Goal: Information Seeking & Learning: Learn about a topic

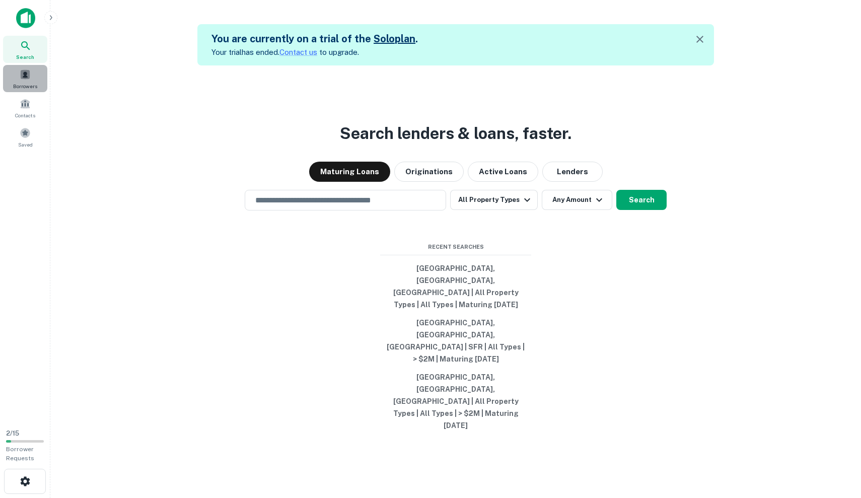
click at [24, 67] on div "Borrowers" at bounding box center [25, 78] width 44 height 27
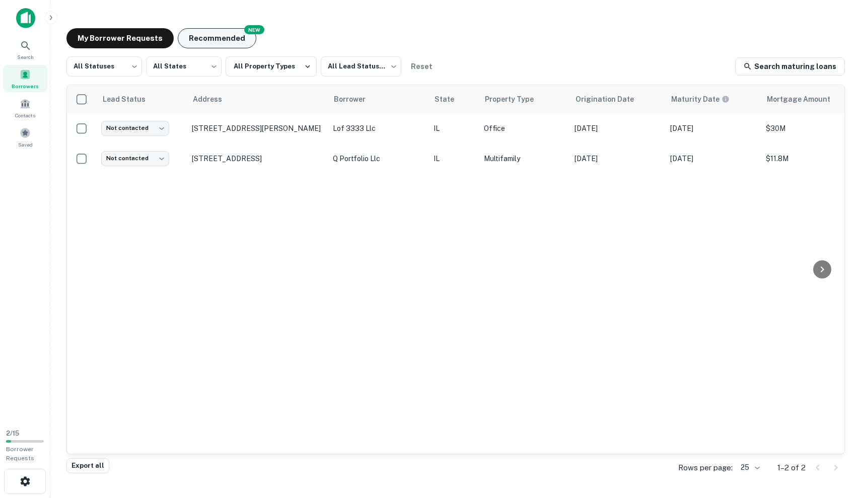
click at [221, 32] on button "Recommended" at bounding box center [217, 38] width 79 height 20
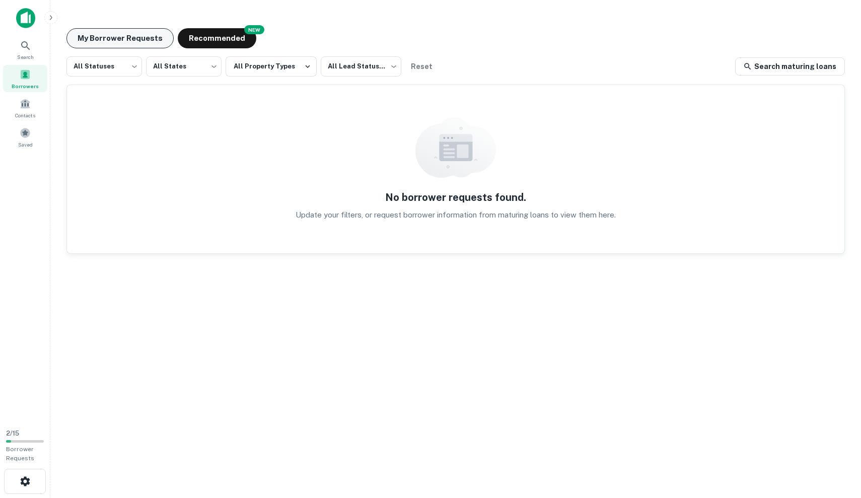
click at [128, 36] on button "My Borrower Requests" at bounding box center [119, 38] width 107 height 20
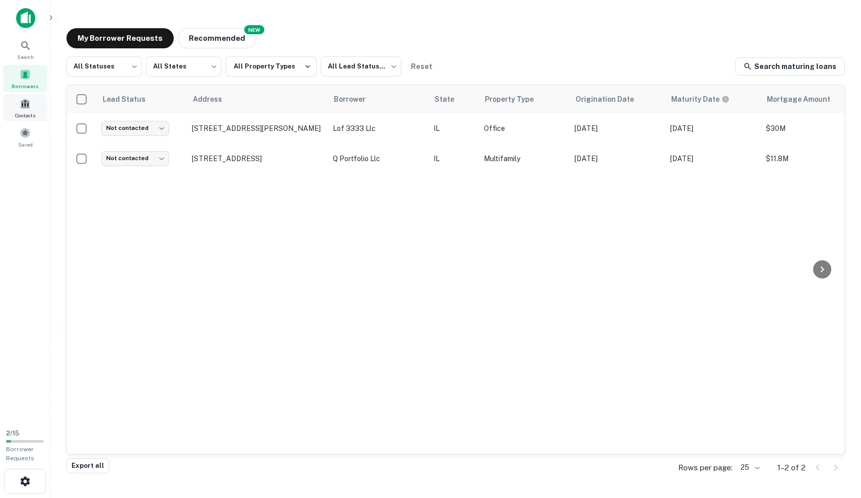
click at [32, 104] on div "Contacts" at bounding box center [25, 107] width 44 height 27
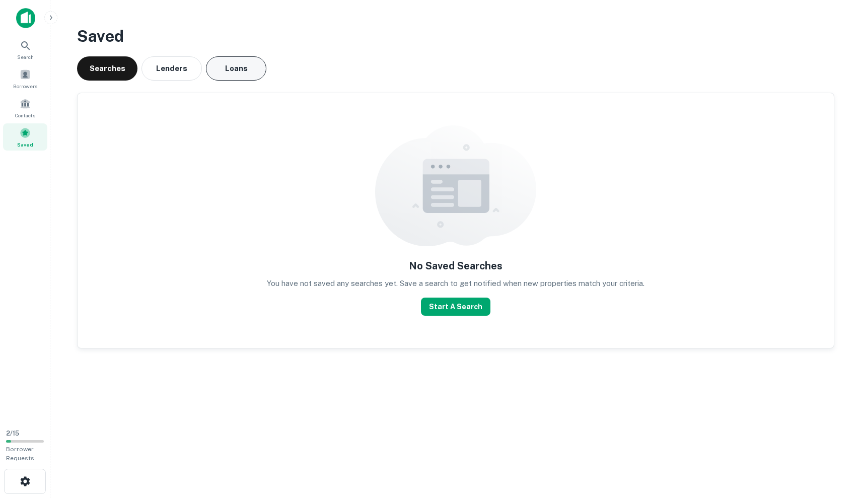
click at [234, 70] on button "Loans" at bounding box center [236, 68] width 60 height 24
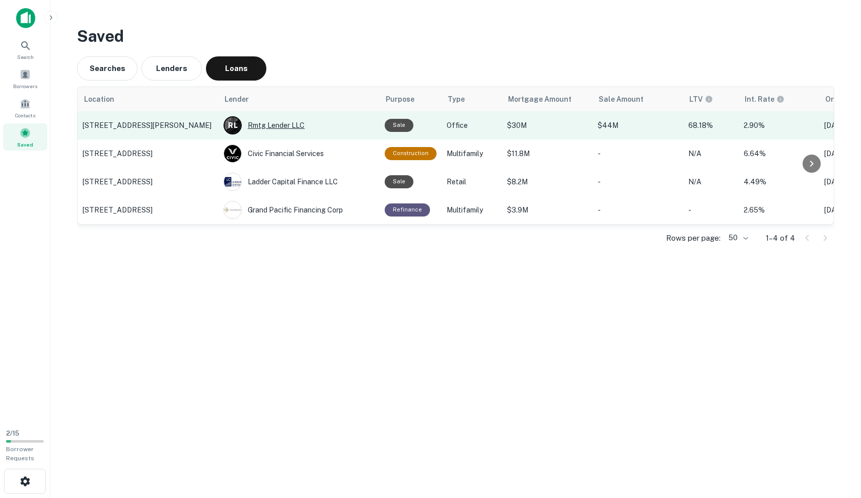
scroll to position [0, -1]
click at [335, 130] on div "[PERSON_NAME] Rmtg Lender LLC" at bounding box center [298, 125] width 151 height 18
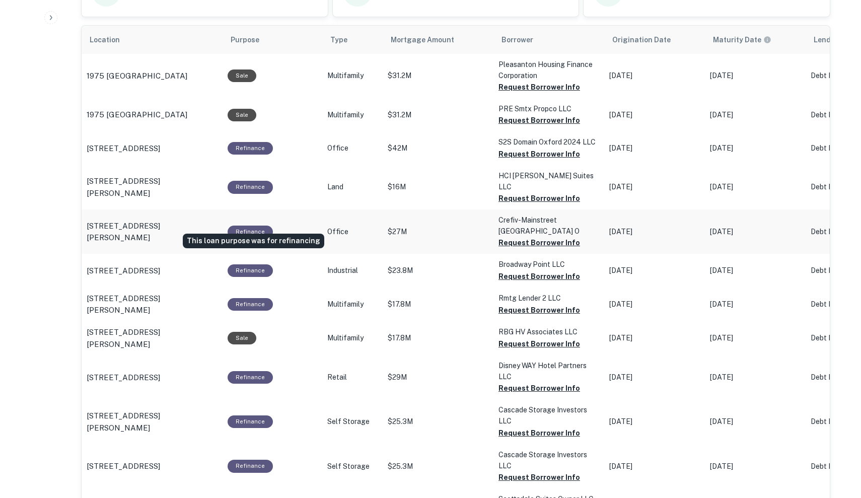
scroll to position [523, 0]
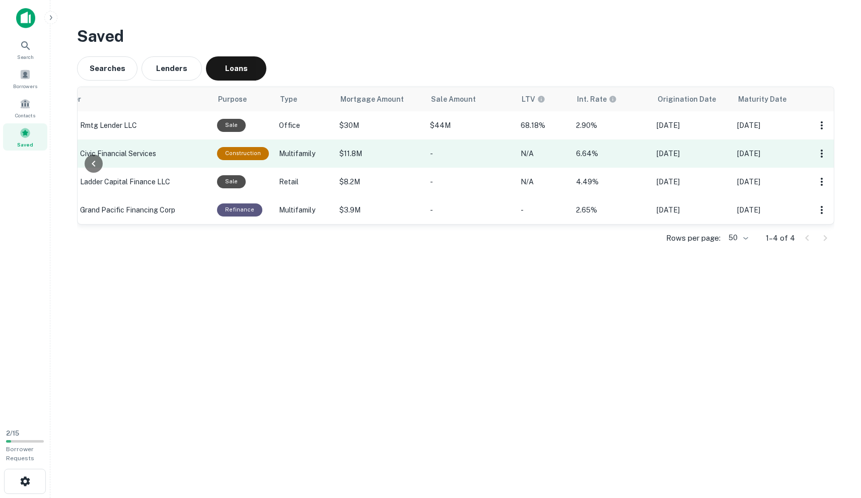
scroll to position [0, 167]
click at [440, 157] on p "-" at bounding box center [470, 153] width 81 height 11
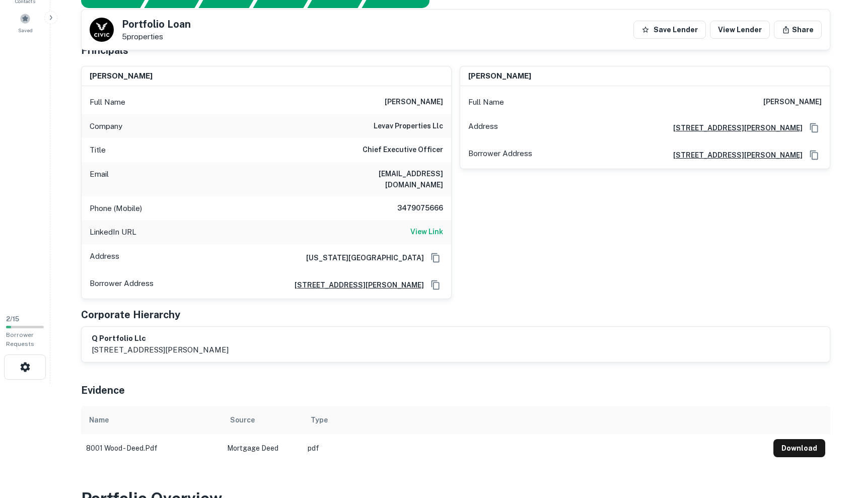
scroll to position [114, 0]
drag, startPoint x: 378, startPoint y: 100, endPoint x: 445, endPoint y: 103, distance: 67.0
click at [445, 103] on div "Full Name shaya wurzberger" at bounding box center [266, 102] width 369 height 24
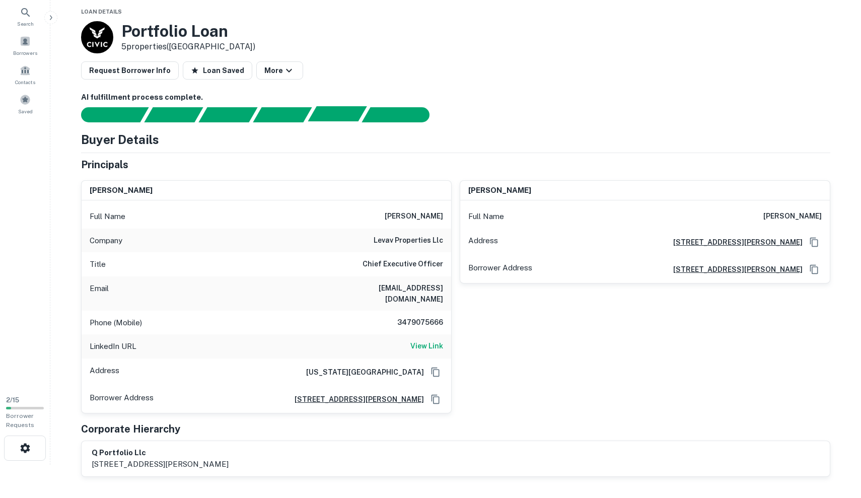
scroll to position [32, 0]
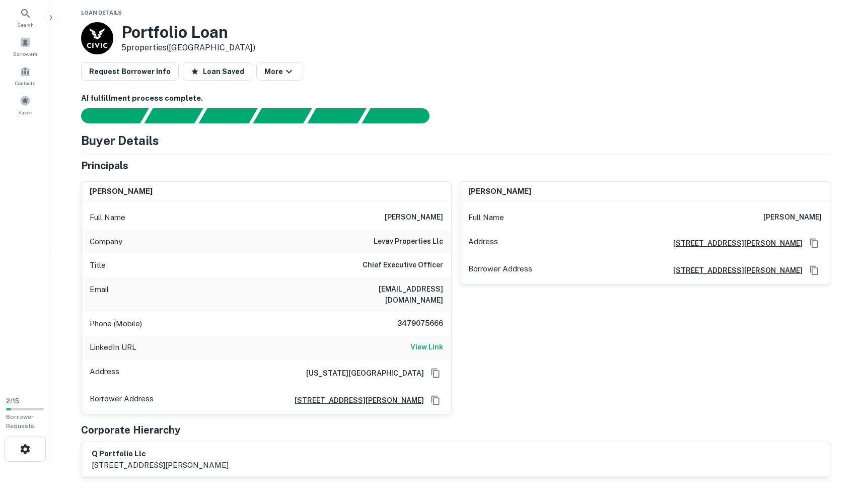
copy h6 "shaya wurzberger"
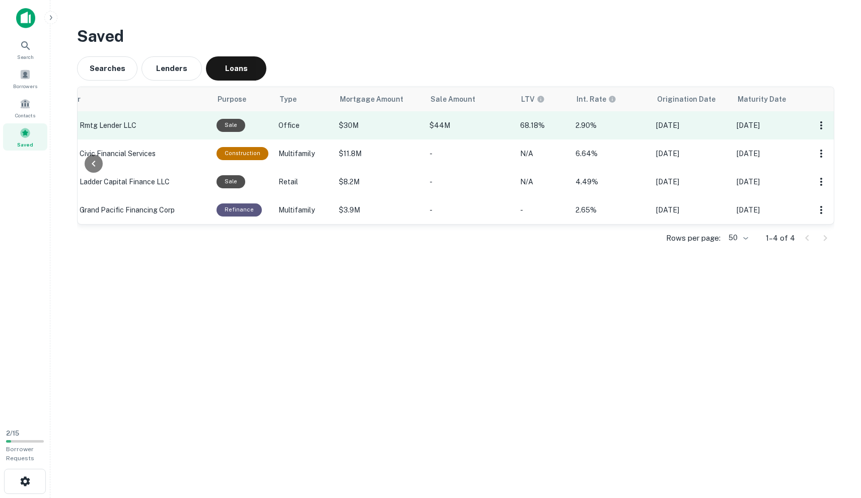
scroll to position [0, 167]
click at [495, 128] on p "$44M" at bounding box center [470, 125] width 81 height 11
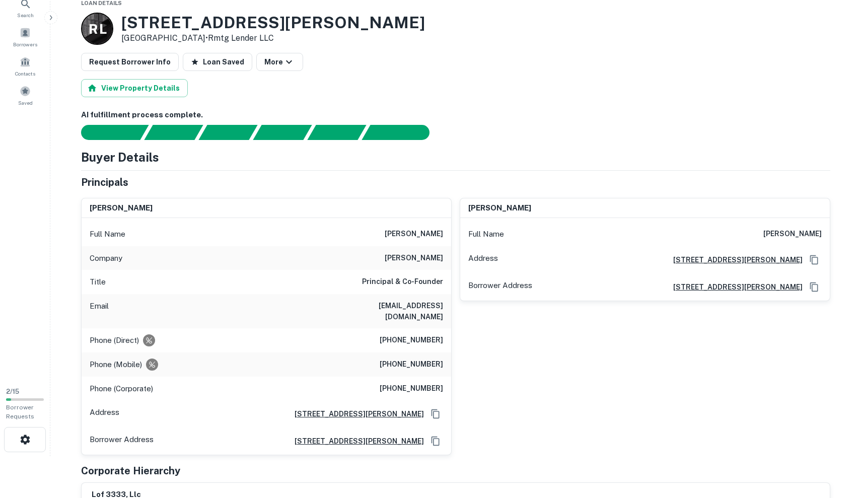
scroll to position [41, 0]
drag, startPoint x: 373, startPoint y: 231, endPoint x: 451, endPoint y: 234, distance: 77.5
click at [451, 234] on div "jeffrey a. bernstein Full Name jeffrey a. bernstein Company bradford allen Titl…" at bounding box center [266, 327] width 370 height 258
click at [384, 234] on h6 "[PERSON_NAME]" at bounding box center [413, 234] width 58 height 12
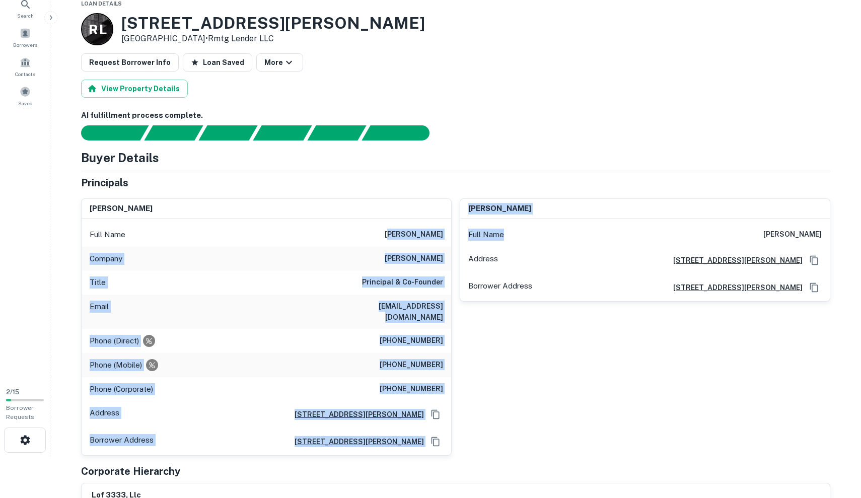
drag, startPoint x: 381, startPoint y: 234, endPoint x: 456, endPoint y: 240, distance: 75.2
click at [457, 240] on div "jeffrey a. bernstein Full Name jeffrey a. bernstein Company bradford allen Titl…" at bounding box center [451, 323] width 757 height 266
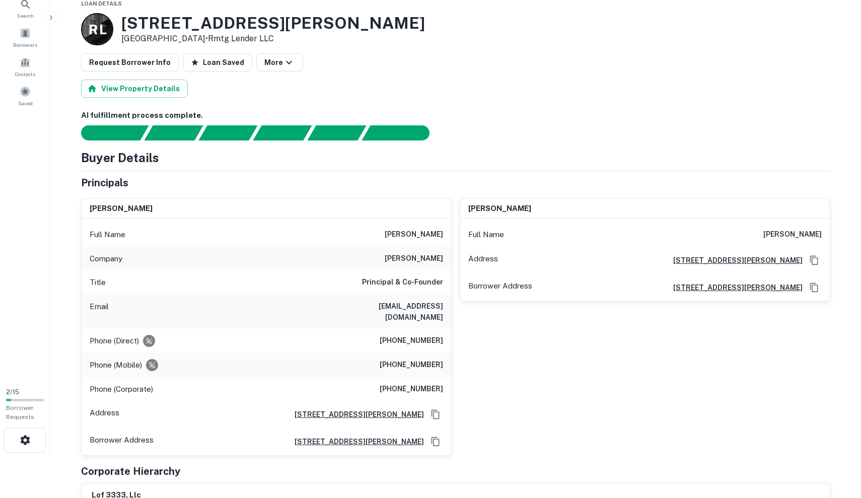
click at [447, 235] on div "Full Name jeffrey a. bernstein" at bounding box center [266, 234] width 369 height 24
drag, startPoint x: 375, startPoint y: 231, endPoint x: 447, endPoint y: 234, distance: 72.0
click at [447, 234] on div "Full Name jeffrey a. bernstein" at bounding box center [266, 234] width 369 height 24
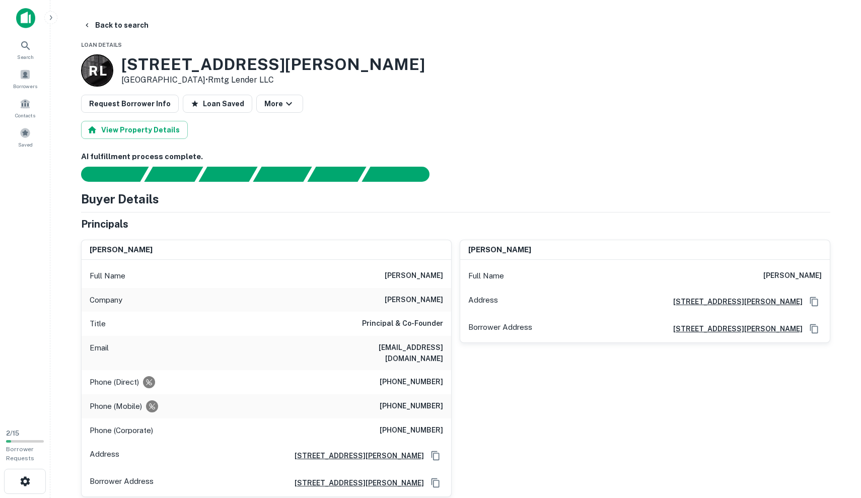
scroll to position [0, 0]
copy h6 "[PERSON_NAME]"
click at [275, 225] on div "Principals" at bounding box center [455, 223] width 749 height 15
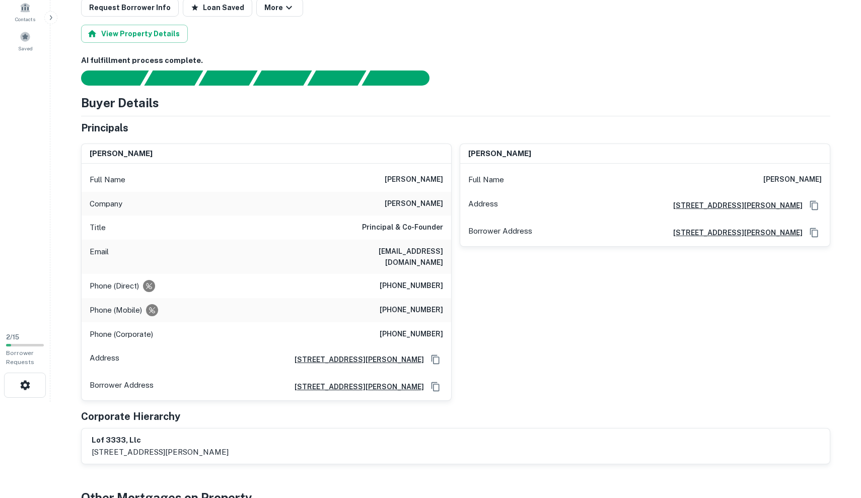
scroll to position [98, 0]
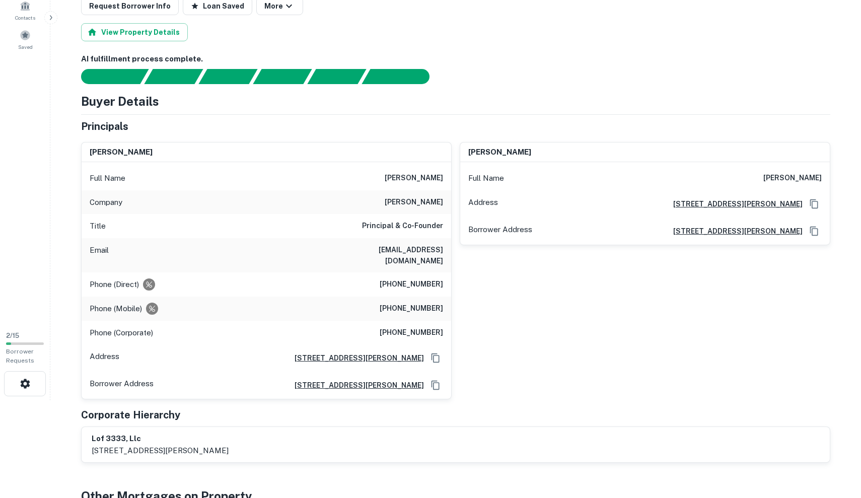
drag, startPoint x: 755, startPoint y: 180, endPoint x: 839, endPoint y: 180, distance: 84.0
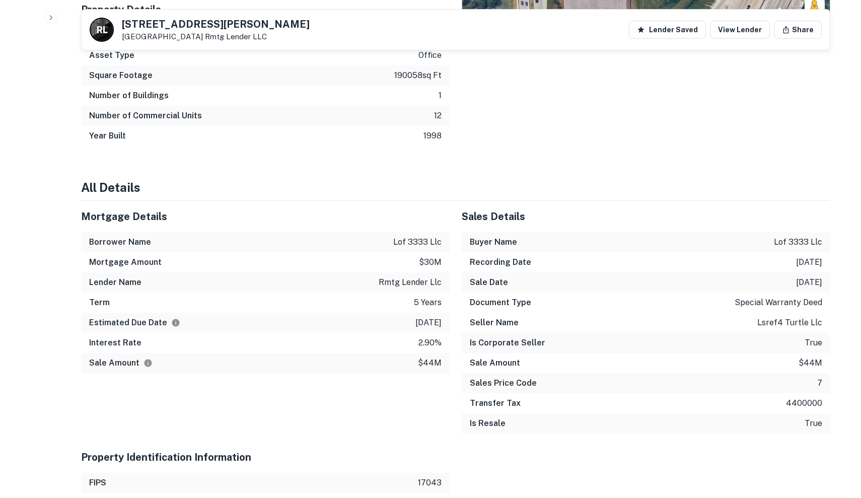
scroll to position [877, 0]
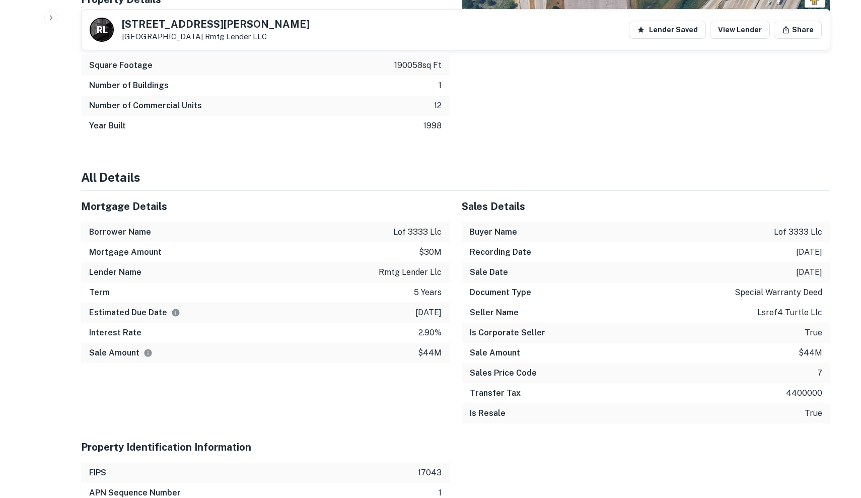
click at [385, 227] on div "Borrower Name lof 3333 llc" at bounding box center [265, 232] width 368 height 20
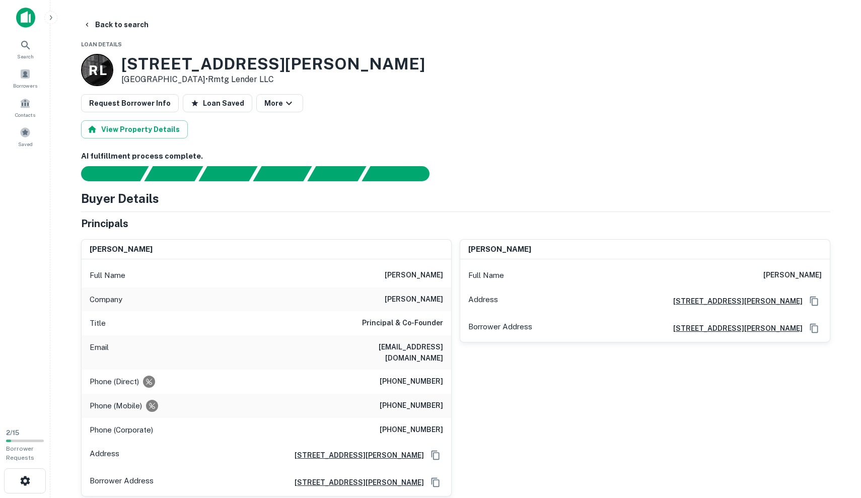
scroll to position [25, 0]
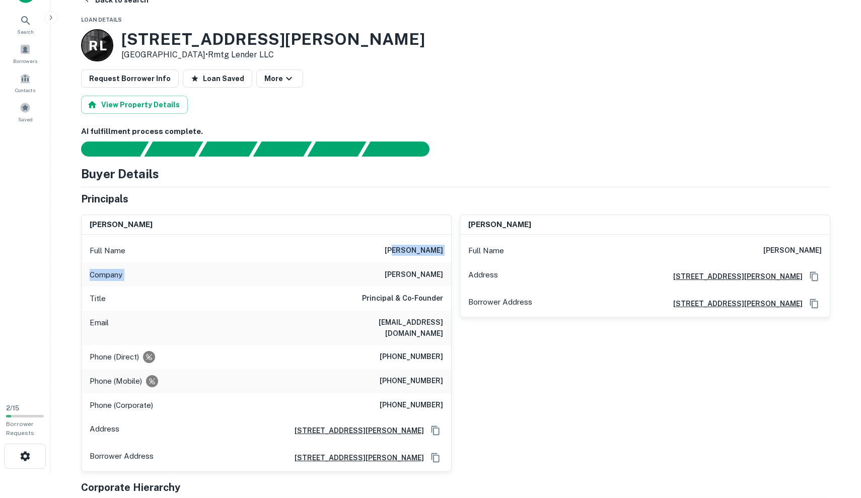
drag, startPoint x: 383, startPoint y: 248, endPoint x: 407, endPoint y: 262, distance: 27.3
click at [407, 262] on div "Full Name jeffrey a. bernstein Company bradford allen Title Principal & Co-Foun…" at bounding box center [266, 353] width 369 height 237
click at [407, 263] on div "Company bradford allen" at bounding box center [266, 275] width 369 height 24
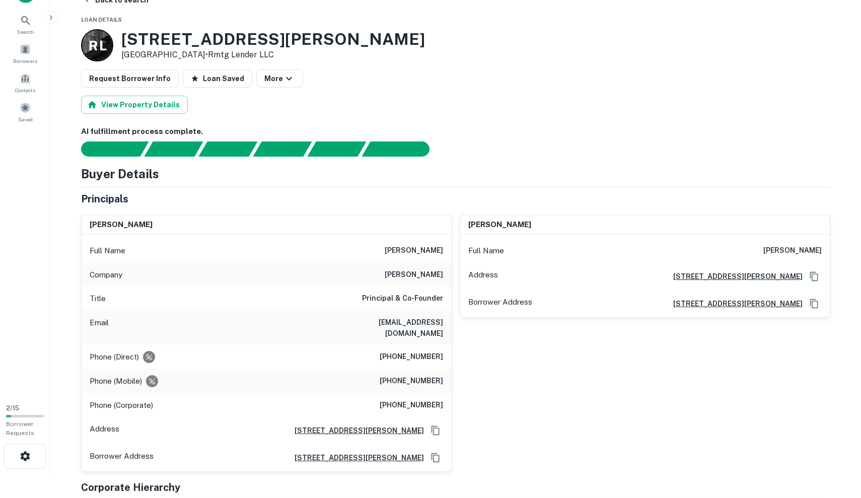
click at [372, 246] on div "Full Name jeffrey a. bernstein" at bounding box center [266, 251] width 369 height 24
drag, startPoint x: 375, startPoint y: 247, endPoint x: 445, endPoint y: 253, distance: 69.8
click at [445, 253] on div "Full Name jeffrey a. bernstein" at bounding box center [266, 251] width 369 height 24
copy h6 "jeffrey a. bernstein"
click at [382, 345] on div "Phone (Direct) (312) 994-5770" at bounding box center [266, 357] width 369 height 24
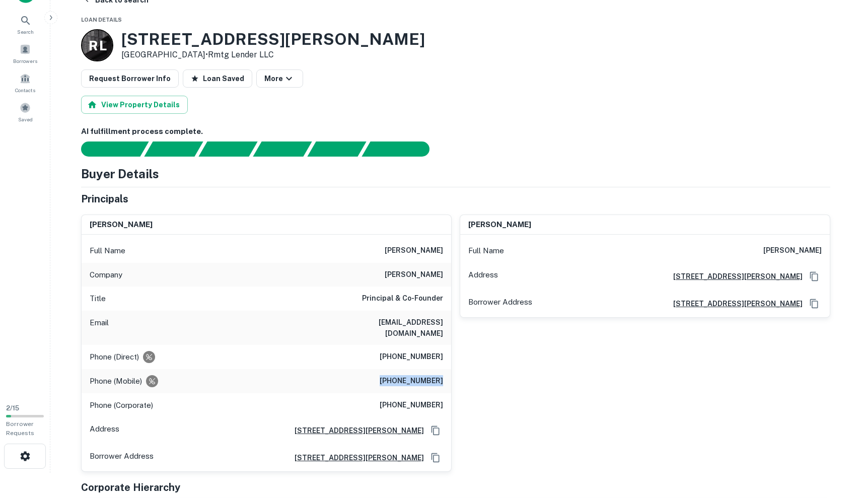
drag, startPoint x: 390, startPoint y: 369, endPoint x: 448, endPoint y: 370, distance: 58.4
click at [448, 370] on div "Phone (Mobile) (917) 882-7332" at bounding box center [266, 381] width 369 height 24
copy h6 "(917) 882-7332"
click at [594, 235] on div "Full Name laurence b elbaum Address 300 S Wacker Drive, 35th Flr, Chicago, IL60…" at bounding box center [644, 276] width 369 height 83
drag, startPoint x: 754, startPoint y: 254, endPoint x: 757, endPoint y: 247, distance: 7.9
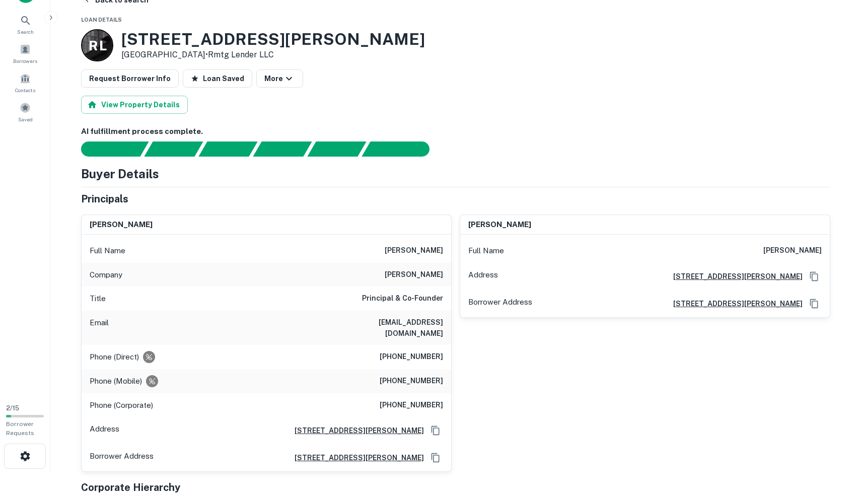
click at [757, 247] on div "Full Name laurence b elbaum" at bounding box center [644, 251] width 369 height 24
click at [763, 247] on h6 "laurence b elbaum" at bounding box center [792, 251] width 58 height 12
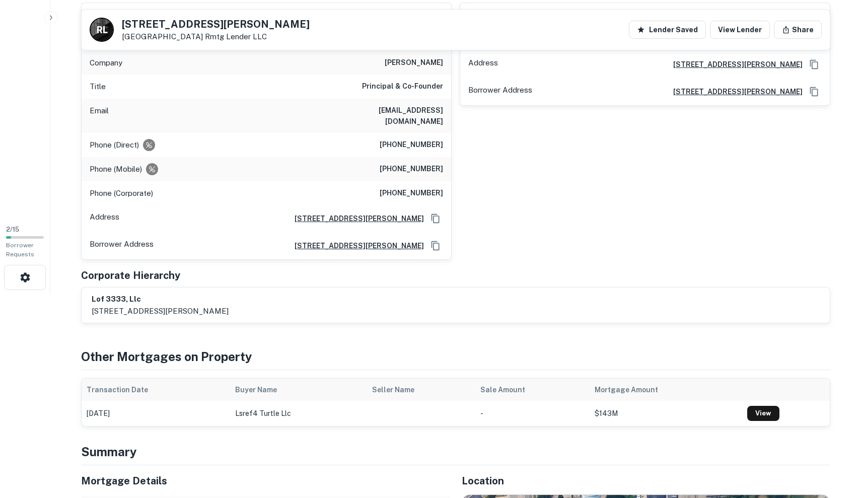
scroll to position [140, 0]
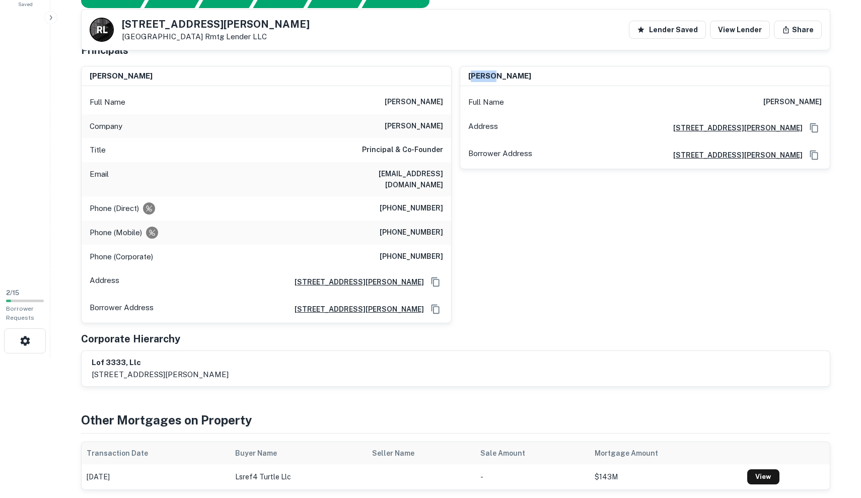
drag, startPoint x: 472, startPoint y: 75, endPoint x: 496, endPoint y: 74, distance: 24.7
click at [496, 74] on h6 "laurence b elbaum" at bounding box center [499, 76] width 63 height 12
drag, startPoint x: 545, startPoint y: 76, endPoint x: 464, endPoint y: 76, distance: 80.5
click at [464, 76] on div "laurence b elbaum" at bounding box center [644, 76] width 369 height 20
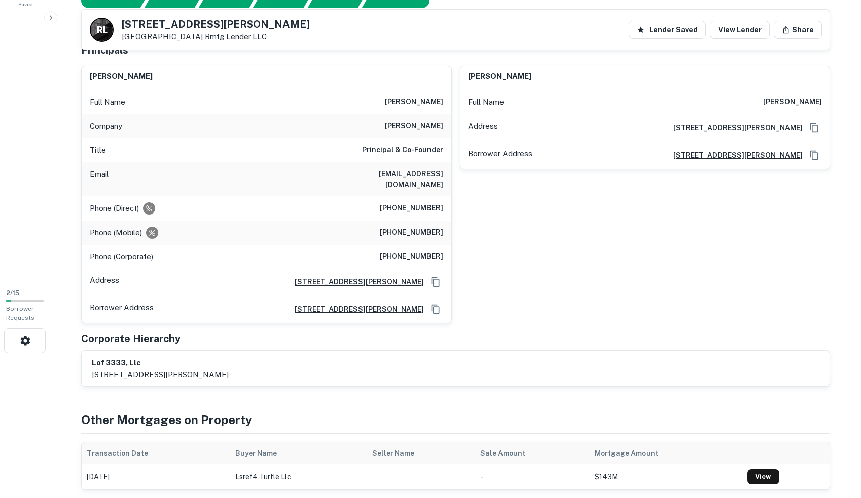
copy h6 "laurence b elbaum"
click at [264, 268] on div "Address 300 S Wacker Dr Fl 35, Chicago, IL60606" at bounding box center [266, 281] width 369 height 27
drag, startPoint x: 264, startPoint y: 268, endPoint x: 427, endPoint y: 271, distance: 163.1
click at [427, 271] on div "Address 300 S Wacker Dr Fl 35, Chicago, IL60606" at bounding box center [266, 281] width 369 height 27
copy div "300 S Wacker Dr Fl 35, Chicago, IL60606"
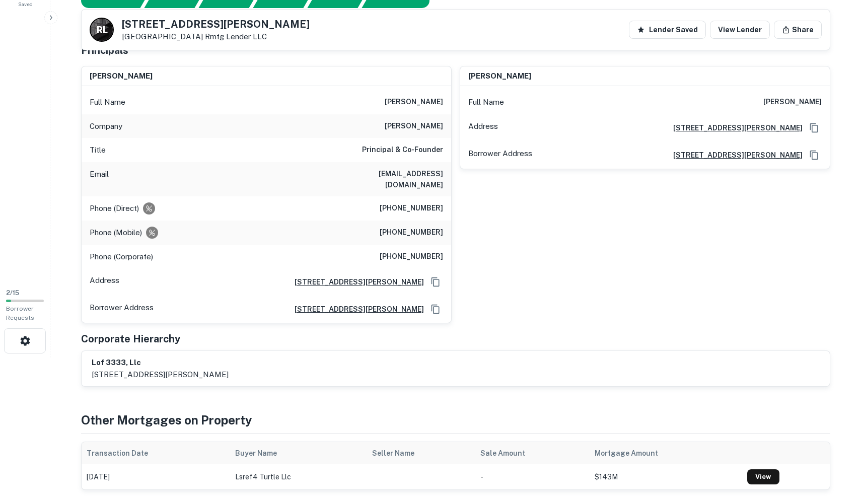
click at [550, 203] on div "laurence b elbaum Full Name laurence b elbaum Address 300 S Wacker Drive, 35th …" at bounding box center [640, 191] width 378 height 266
drag, startPoint x: 752, startPoint y: 101, endPoint x: 822, endPoint y: 106, distance: 70.6
click at [822, 106] on div "Full Name laurence b elbaum" at bounding box center [644, 102] width 369 height 24
copy h6 "laurence b elbaum"
click at [521, 351] on div "lof 3333, llc 300 s wacker drive 35th floor, chicago, il, 60606" at bounding box center [456, 368] width 748 height 35
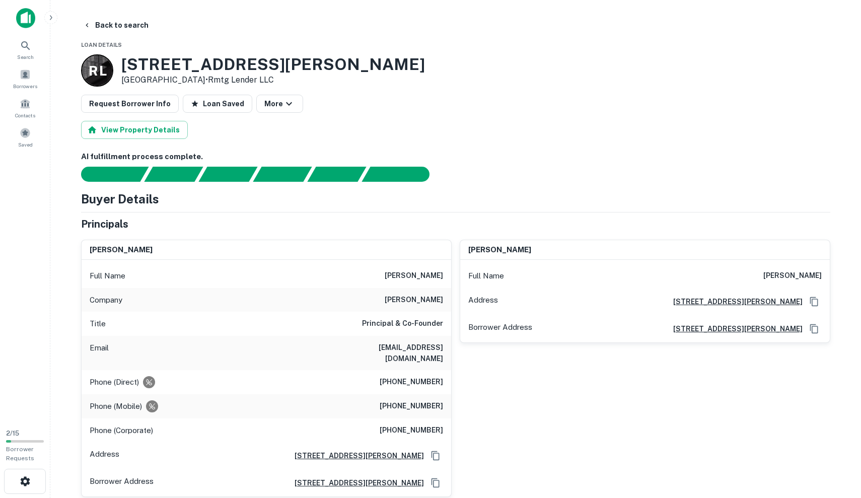
scroll to position [0, 0]
click at [264, 101] on button "More" at bounding box center [279, 104] width 47 height 18
click at [161, 106] on div at bounding box center [430, 249] width 861 height 498
click at [150, 102] on button "Request Borrower Info" at bounding box center [130, 104] width 98 height 18
click at [801, 25] on link "View Request" at bounding box center [798, 23] width 51 height 10
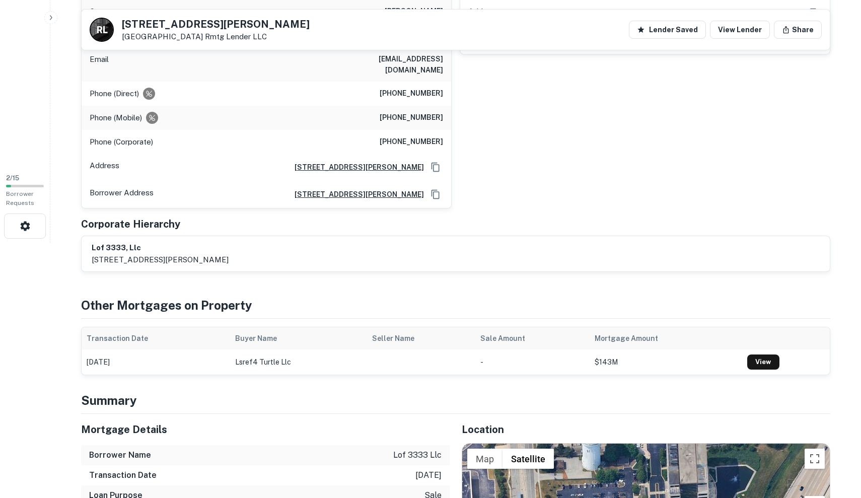
scroll to position [255, 0]
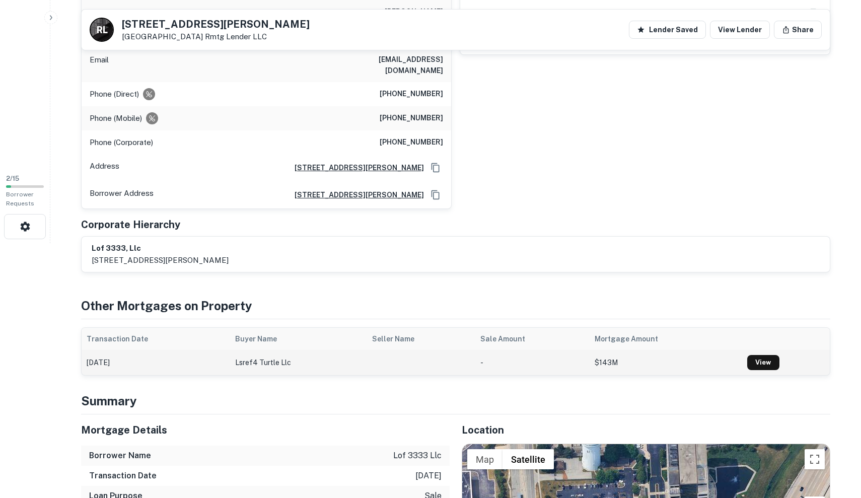
click at [475, 352] on td "-" at bounding box center [532, 362] width 114 height 25
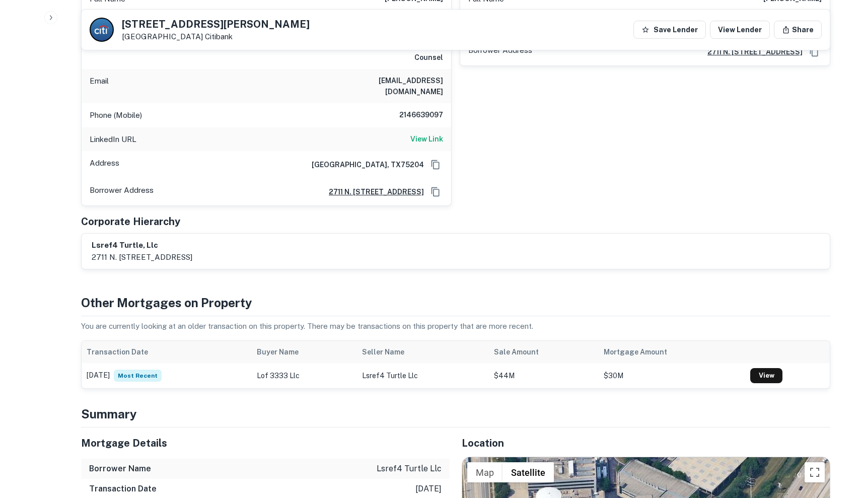
scroll to position [1070, 0]
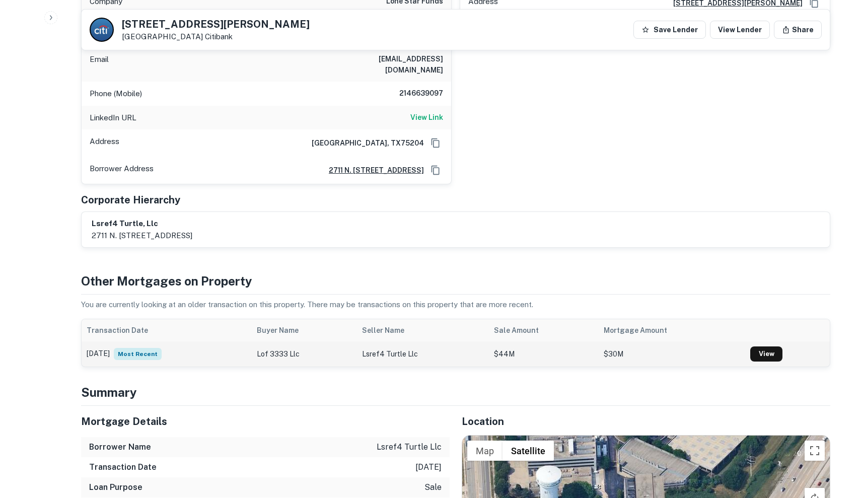
click at [396, 341] on td "lsref4 turtle llc" at bounding box center [423, 353] width 132 height 25
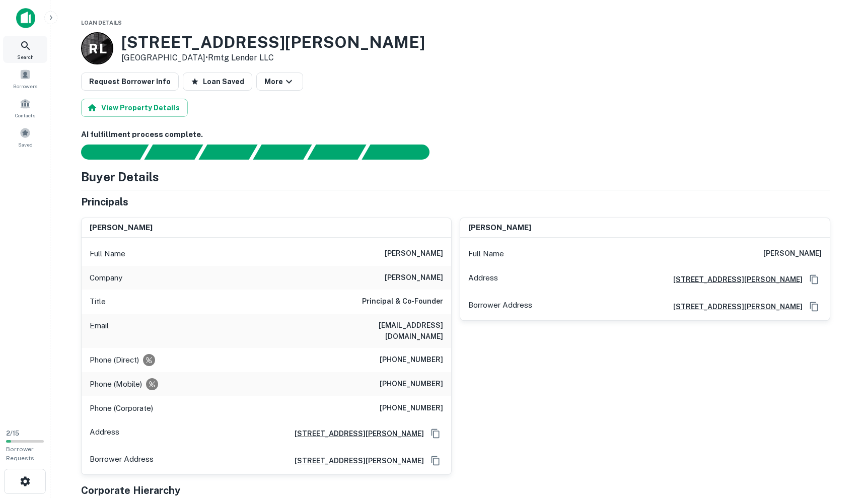
click at [34, 56] on div "Search" at bounding box center [25, 49] width 44 height 27
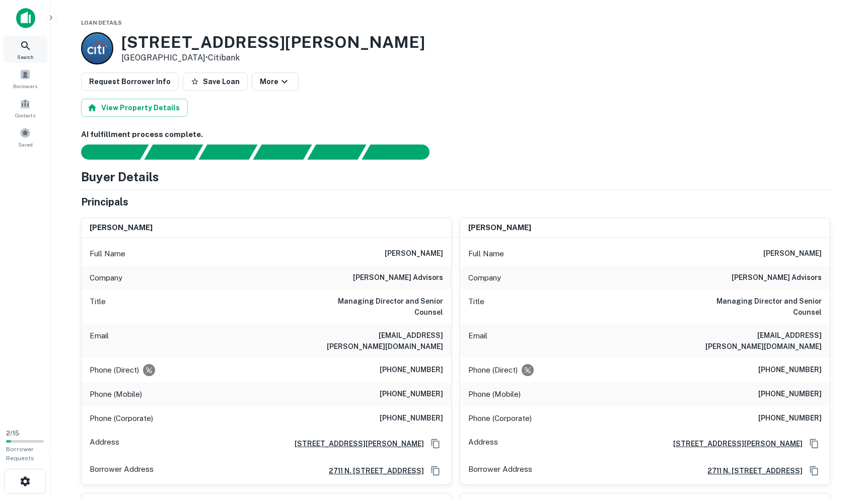
click at [32, 59] on span "Search" at bounding box center [25, 57] width 17 height 8
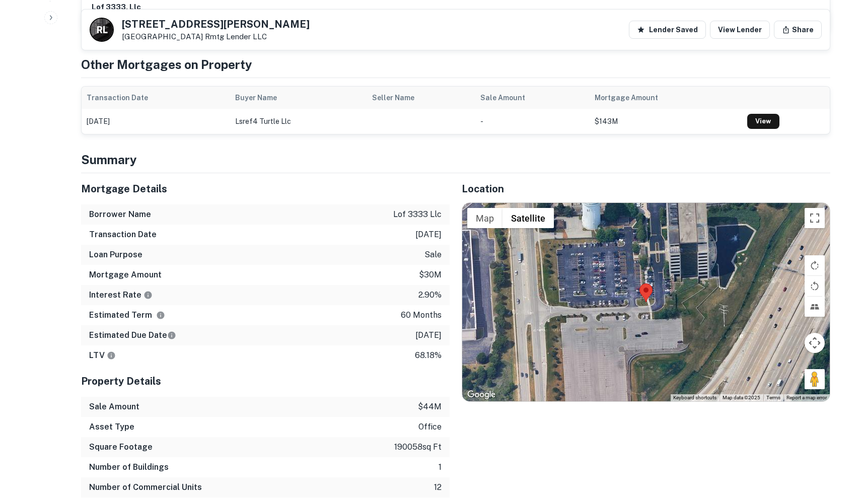
scroll to position [498, 0]
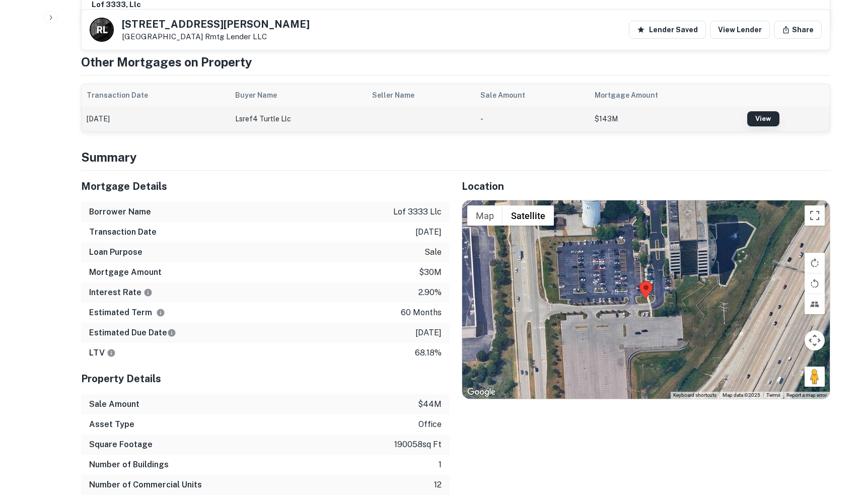
click at [763, 111] on link "View" at bounding box center [763, 118] width 32 height 15
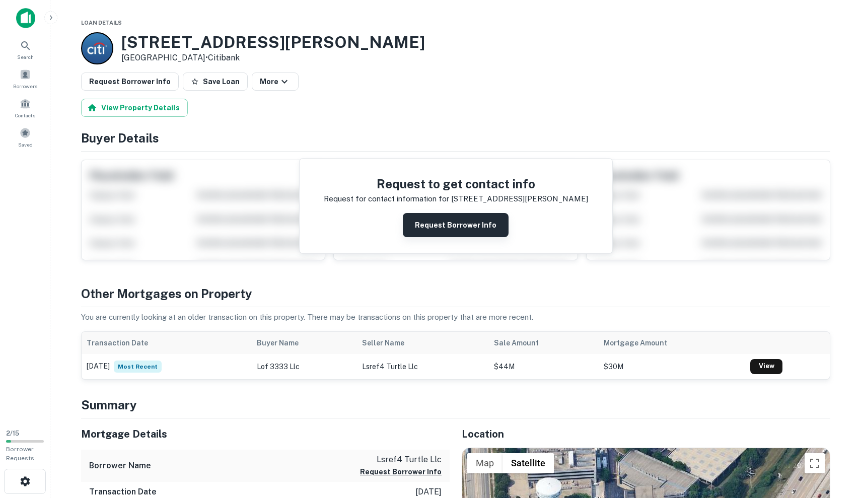
click at [462, 231] on button "Request Borrower Info" at bounding box center [456, 225] width 106 height 24
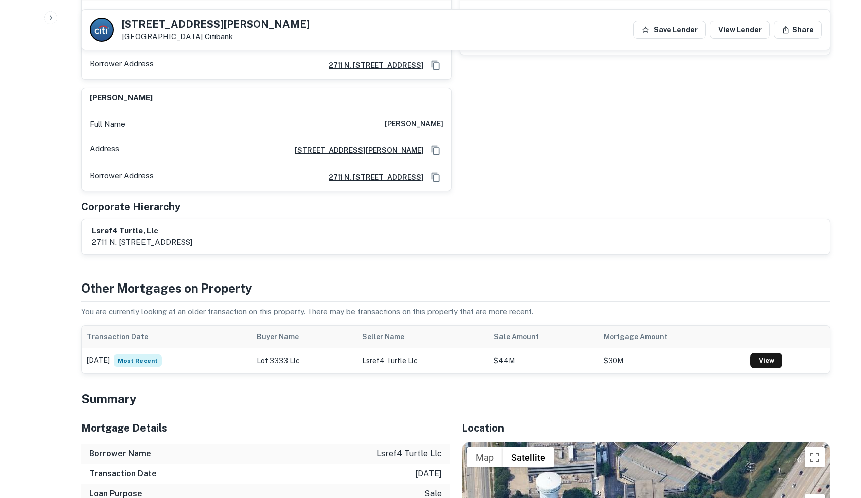
scroll to position [807, 0]
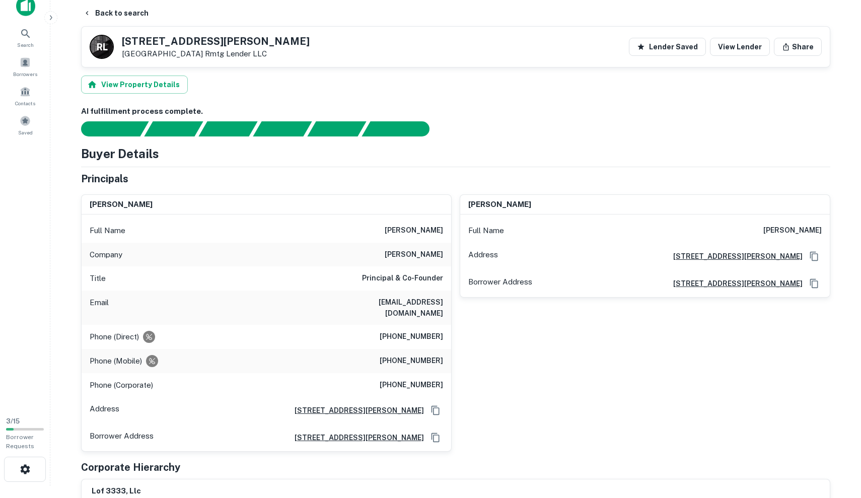
scroll to position [9, 0]
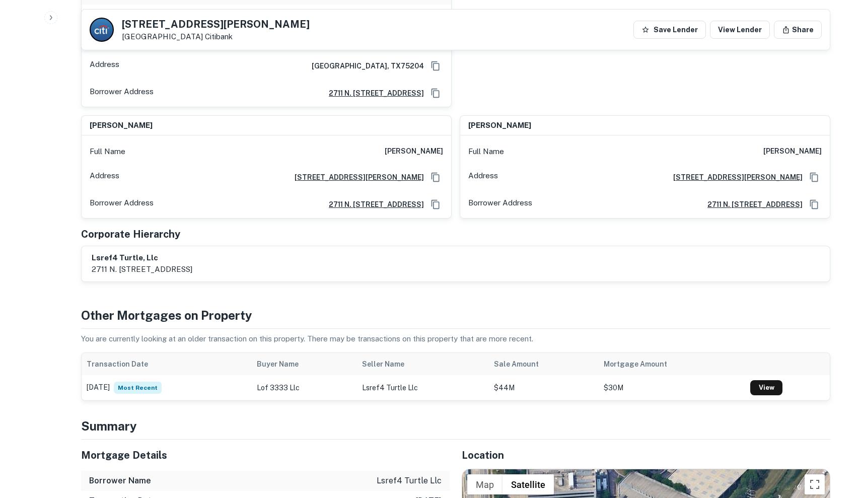
scroll to position [873, 0]
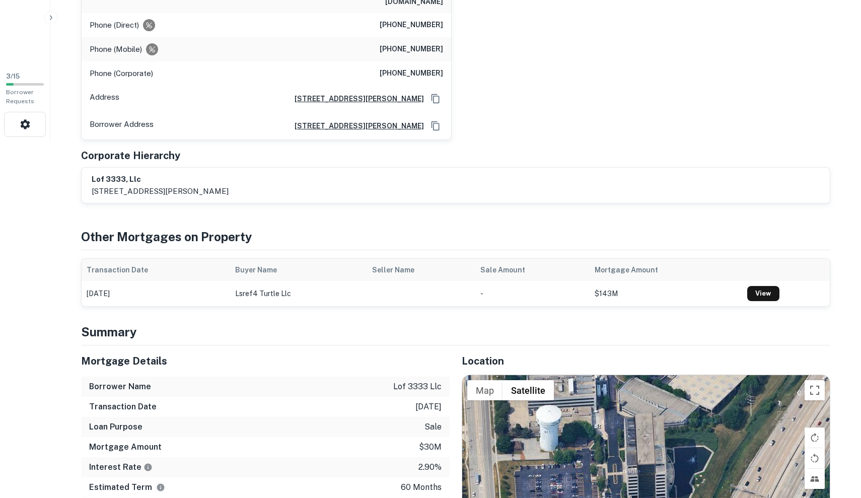
scroll to position [381, 0]
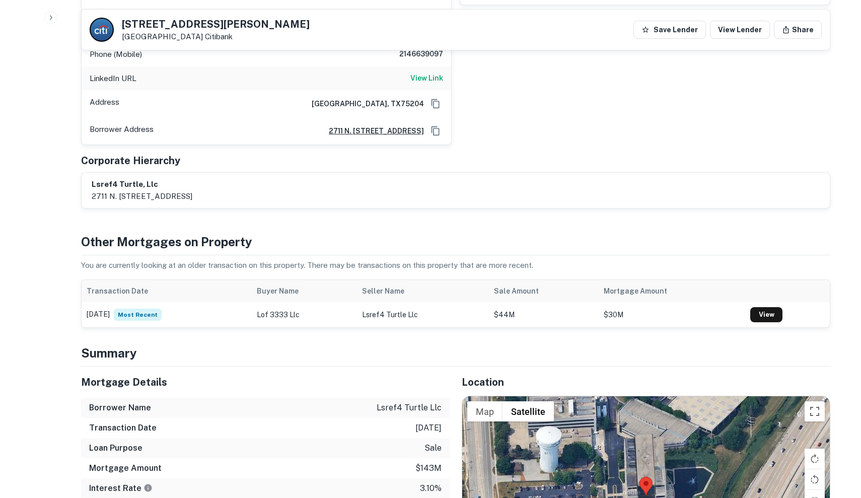
scroll to position [1134, 0]
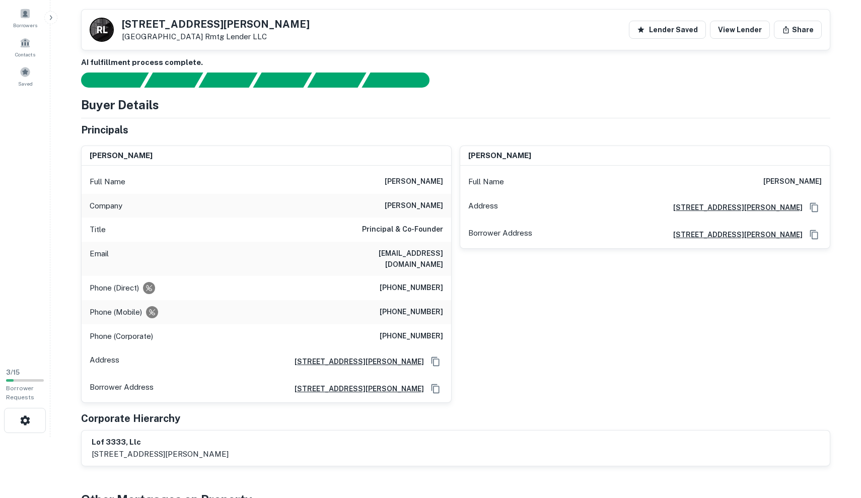
scroll to position [48, 0]
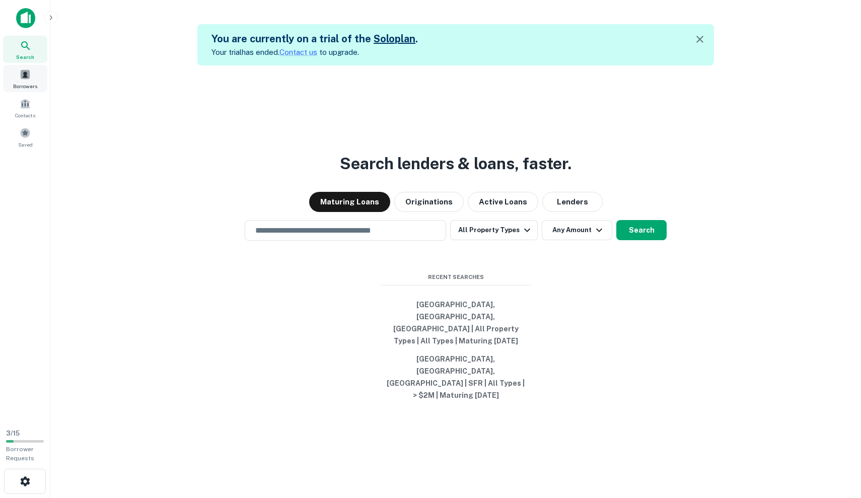
click at [26, 87] on span "Borrowers" at bounding box center [25, 86] width 24 height 8
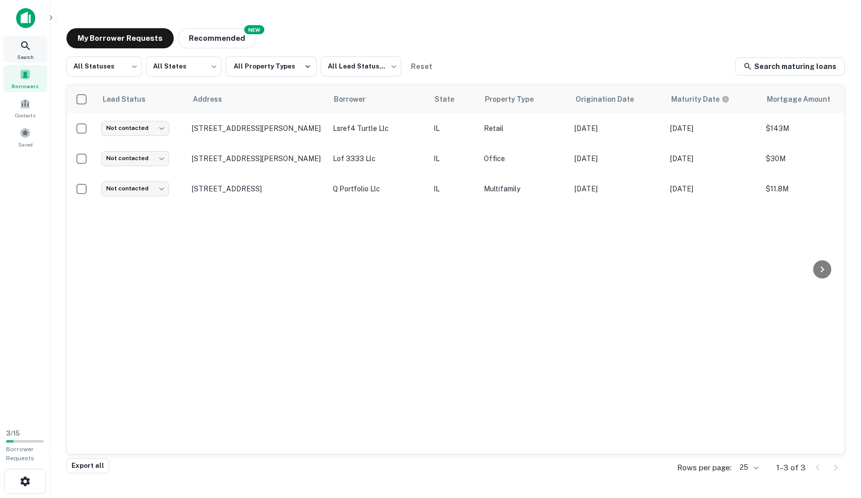
click at [31, 57] on span "Search" at bounding box center [25, 57] width 17 height 8
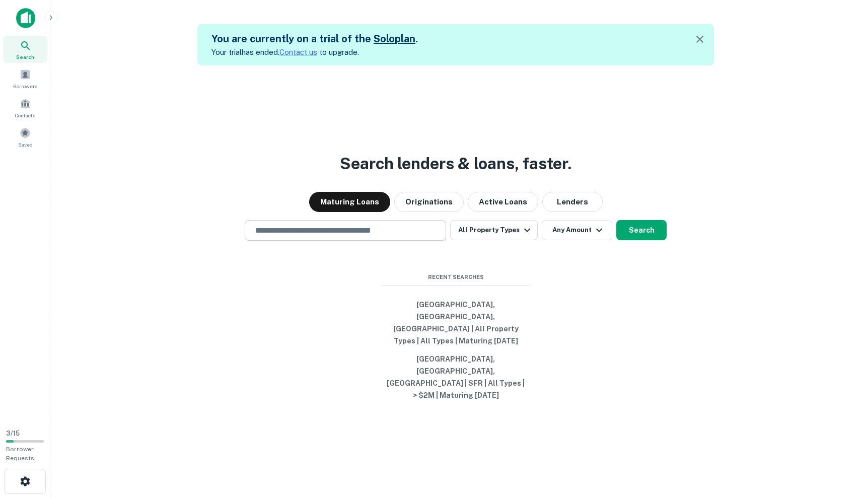
click at [375, 241] on div "​" at bounding box center [345, 230] width 201 height 21
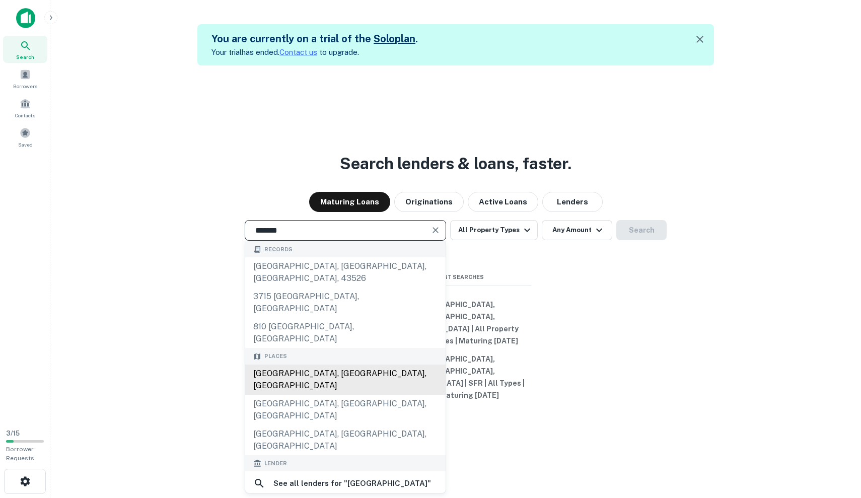
type input "**********"
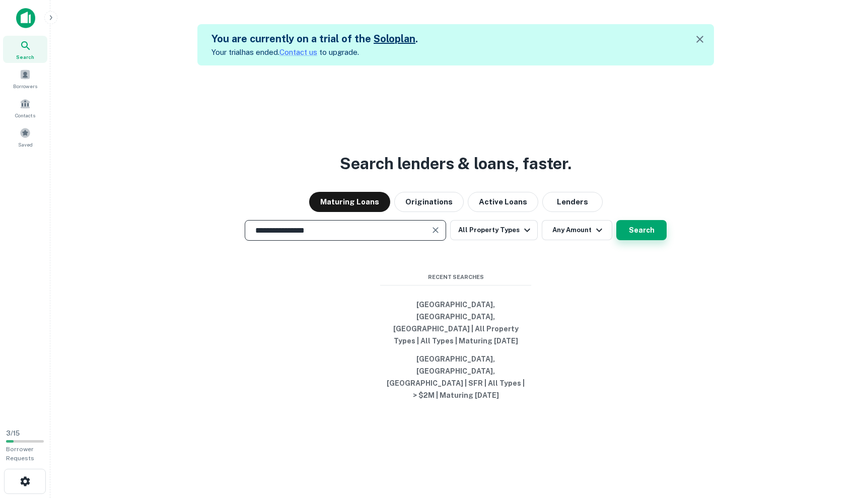
click at [654, 240] on button "Search" at bounding box center [641, 230] width 50 height 20
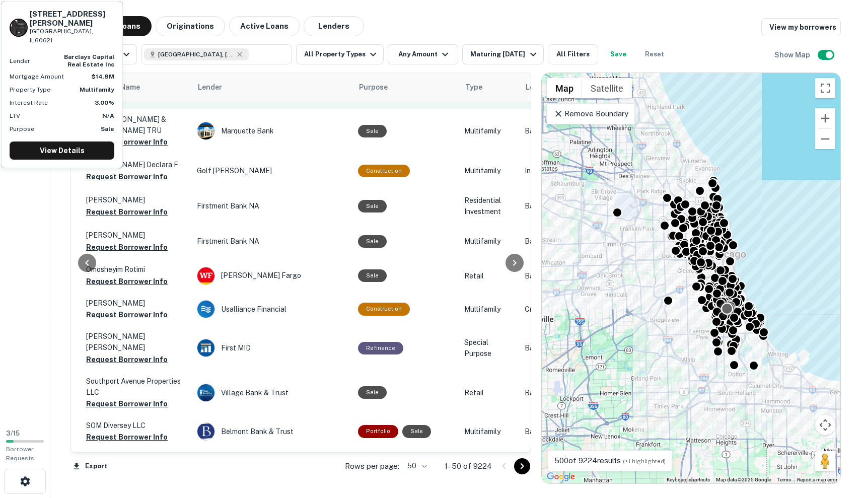
scroll to position [722, 356]
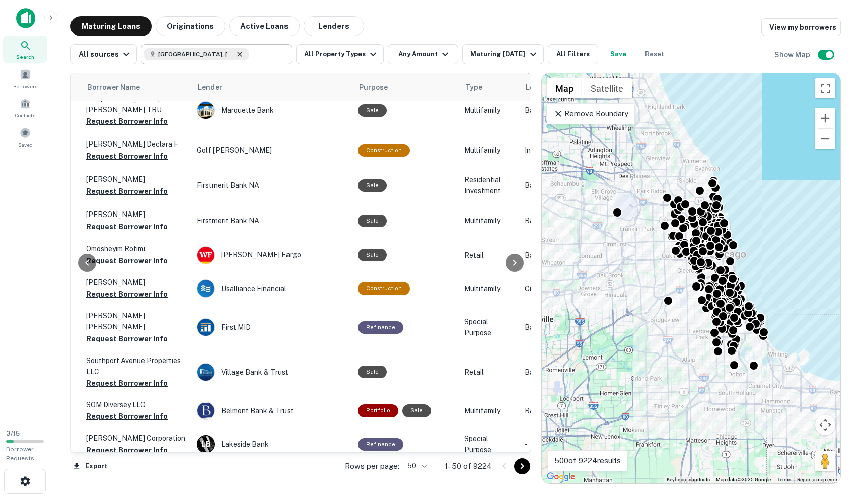
click at [236, 51] on icon at bounding box center [240, 54] width 8 height 8
type input "**********"
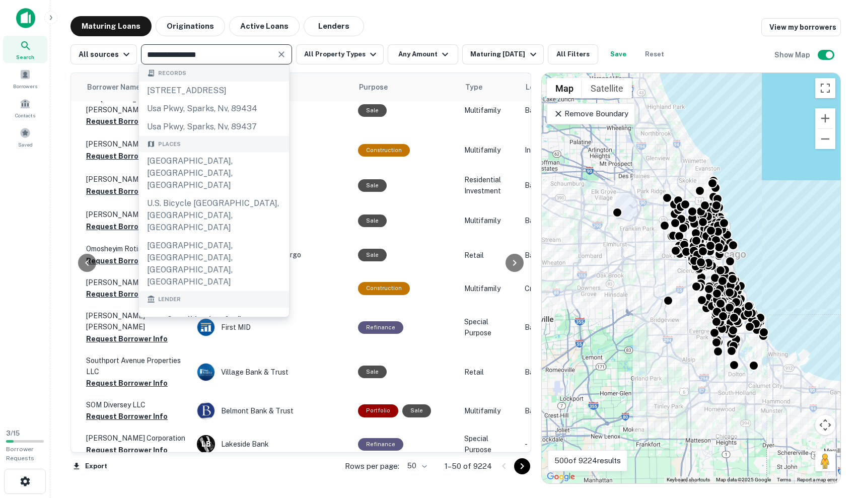
click at [212, 54] on input "**********" at bounding box center [208, 54] width 128 height 14
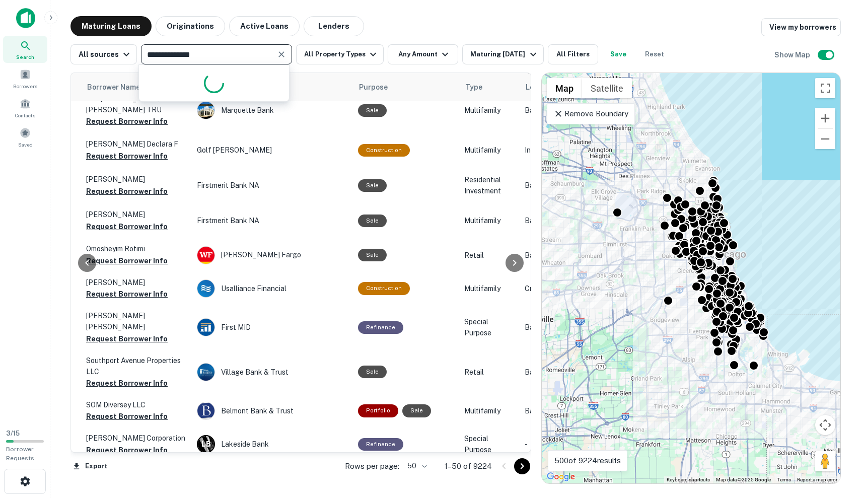
type input "**********"
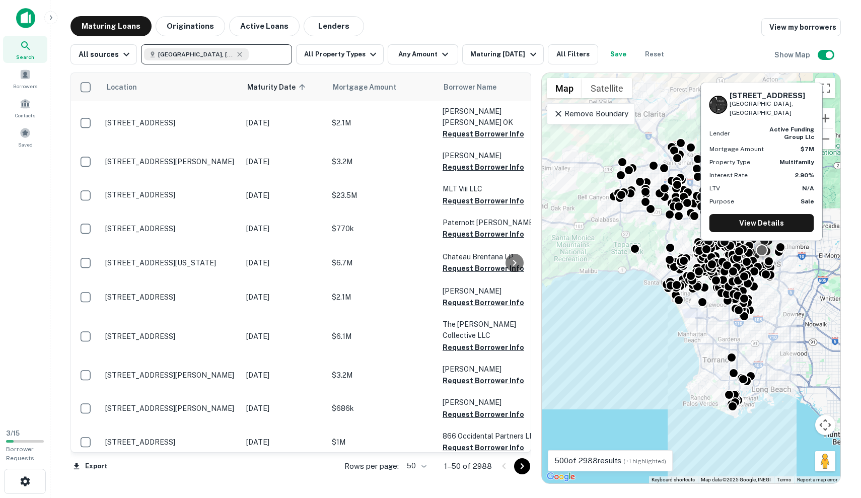
scroll to position [1340, 0]
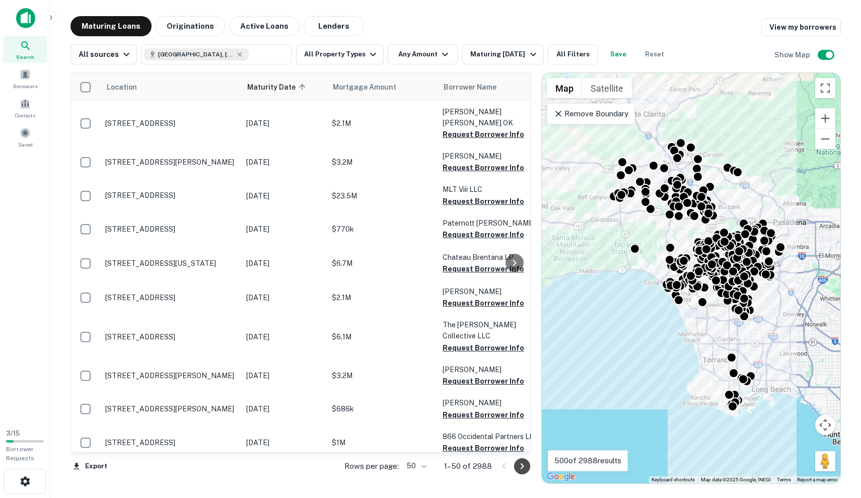
click at [523, 462] on icon "Go to next page" at bounding box center [522, 466] width 12 height 12
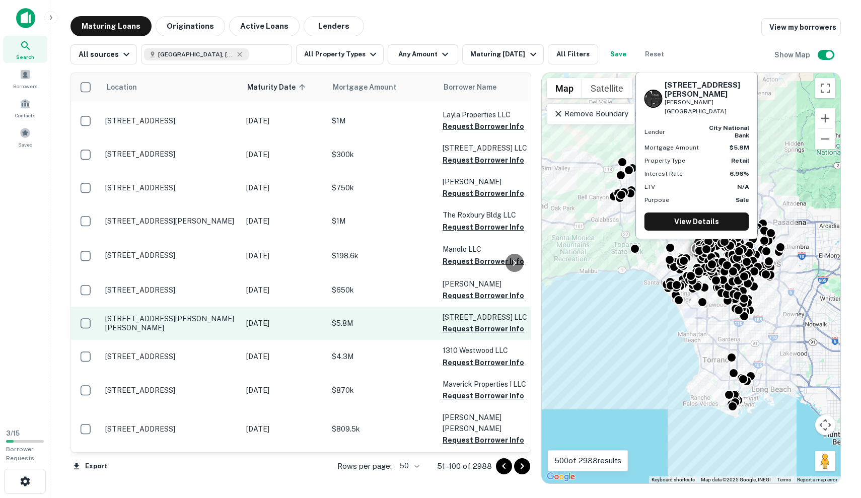
scroll to position [1399, 0]
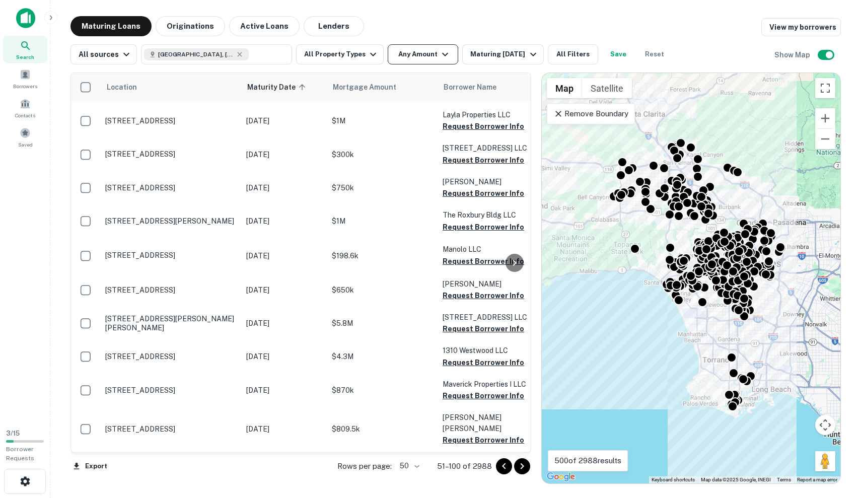
click at [428, 54] on button "Any Amount" at bounding box center [423, 54] width 70 height 20
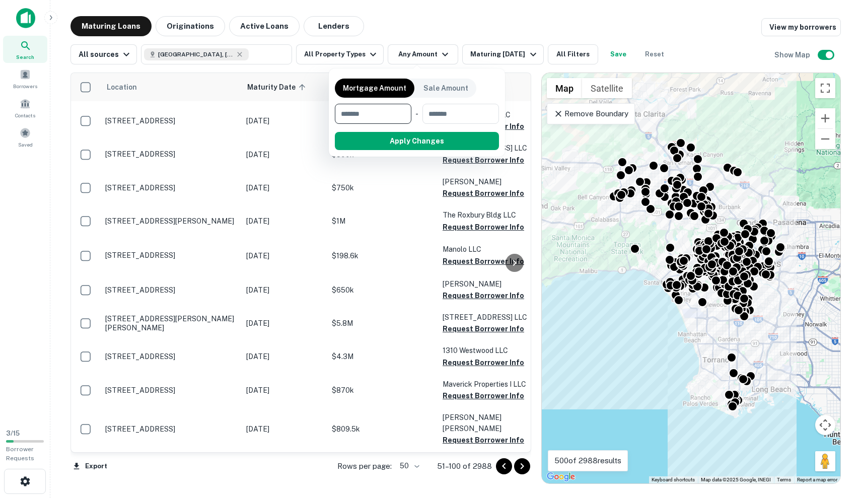
click at [486, 52] on div at bounding box center [430, 249] width 861 height 498
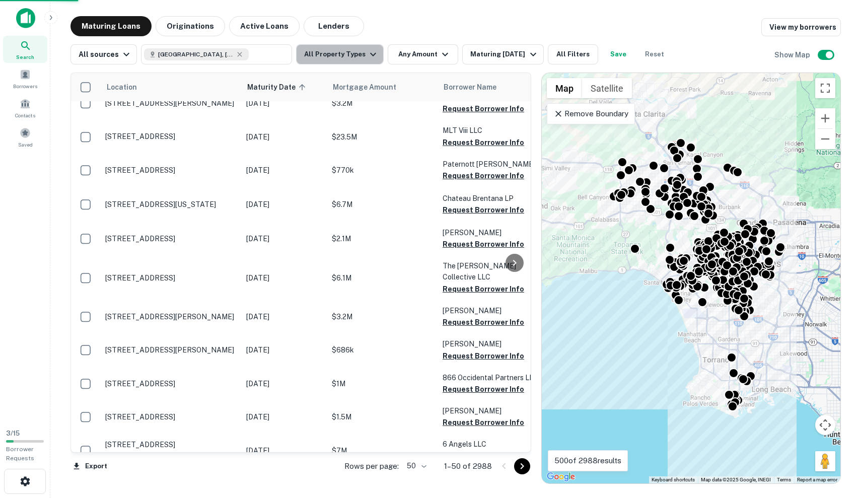
click at [354, 51] on button "All Property Types" at bounding box center [340, 54] width 88 height 20
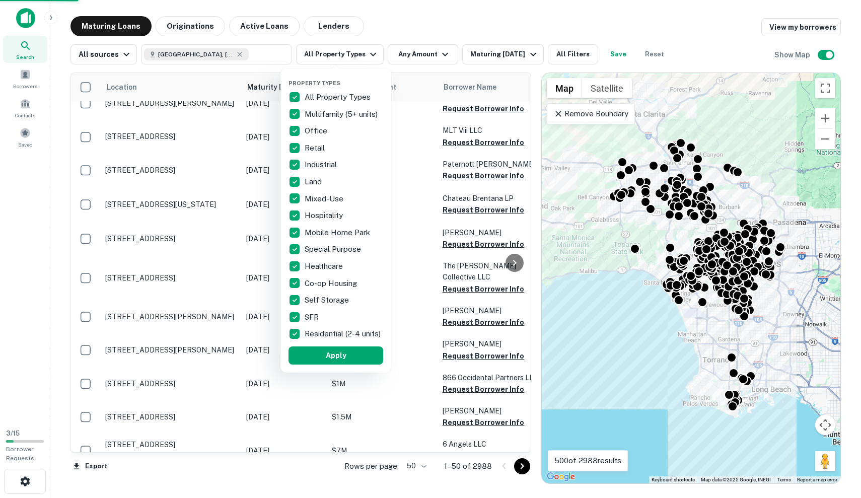
scroll to position [1340, 0]
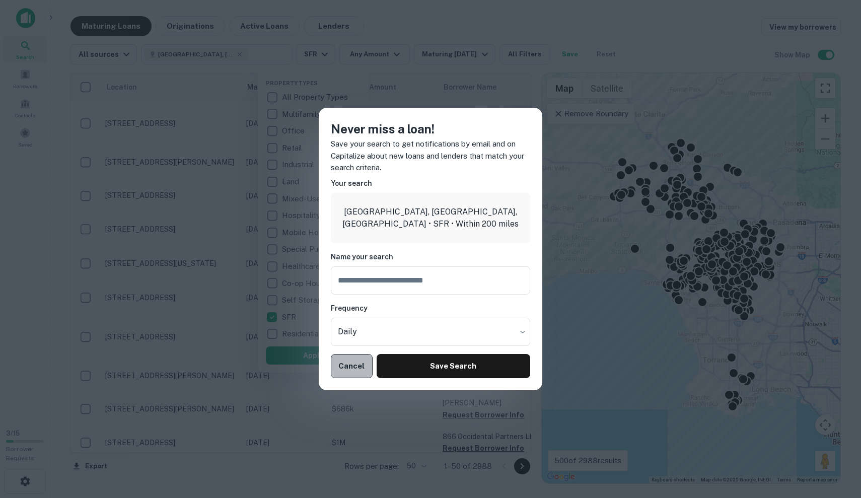
click at [351, 364] on button "Cancel" at bounding box center [352, 366] width 42 height 24
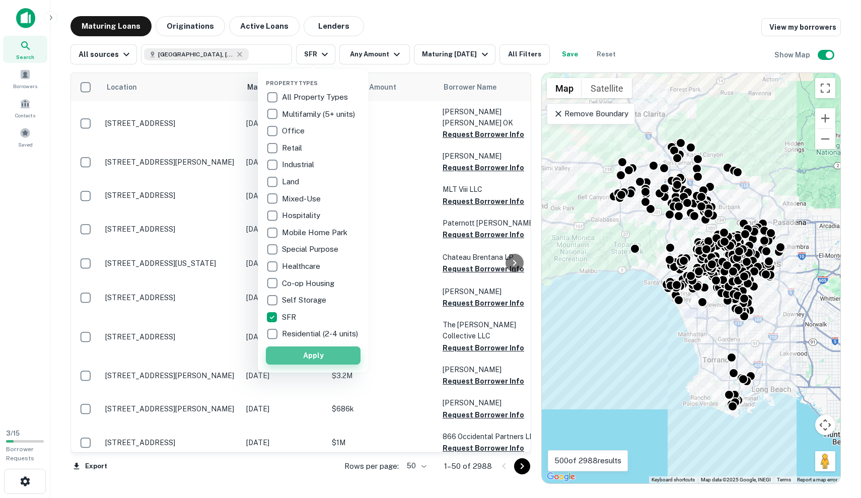
click at [337, 355] on button "Apply" at bounding box center [313, 355] width 95 height 18
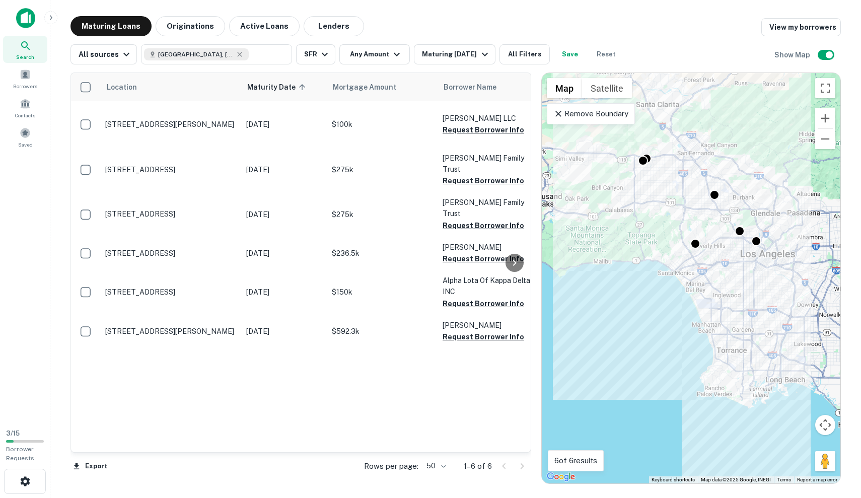
drag, startPoint x: 611, startPoint y: 193, endPoint x: 630, endPoint y: 182, distance: 21.8
click at [630, 182] on div "To activate drag with keyboard, press Alt + Enter. Once in keyboard drag state,…" at bounding box center [691, 278] width 298 height 410
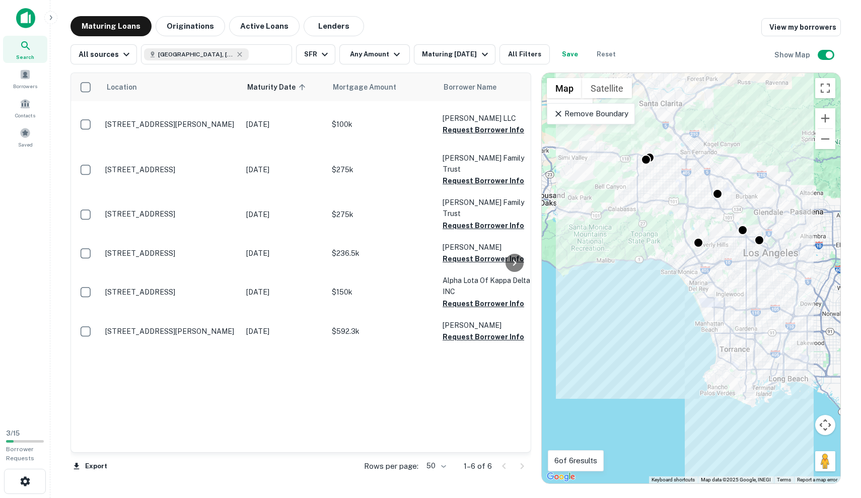
click at [576, 119] on div "Remove Boundary" at bounding box center [591, 113] width 88 height 21
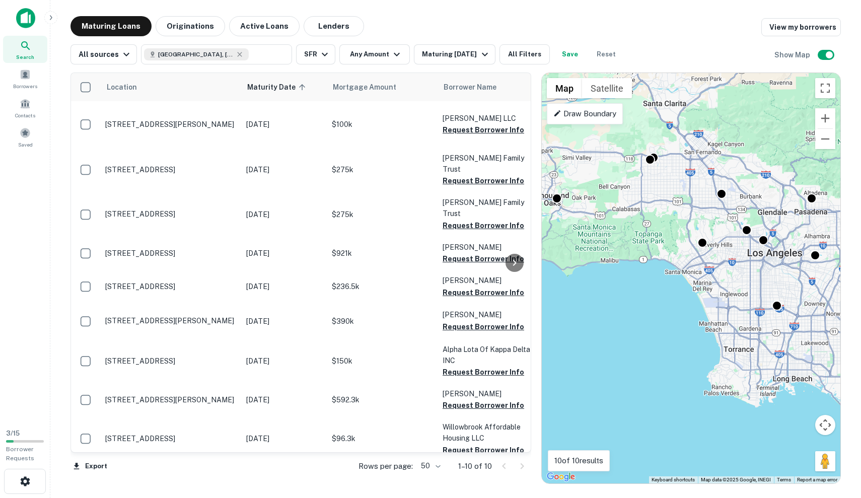
click at [611, 166] on div "To activate drag with keyboard, press Alt + Enter. Once in keyboard drag state,…" at bounding box center [691, 278] width 298 height 410
click at [320, 57] on icon "button" at bounding box center [325, 54] width 12 height 12
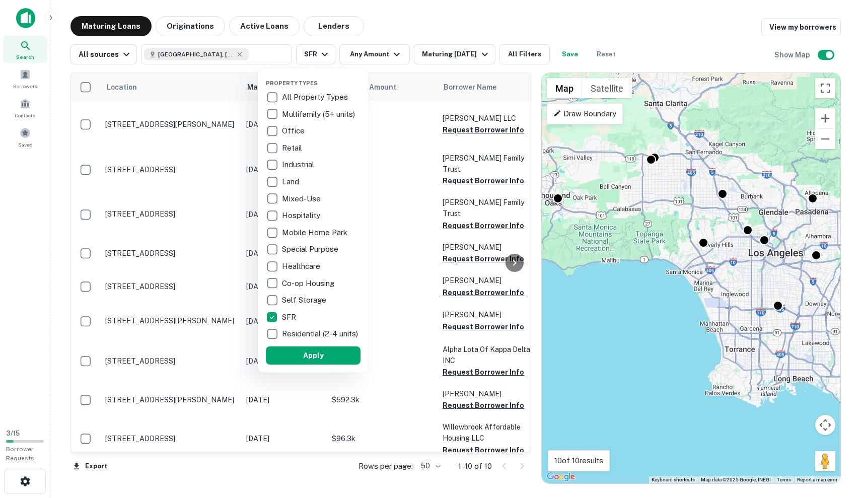
click at [308, 246] on p "Special Purpose" at bounding box center [311, 249] width 58 height 12
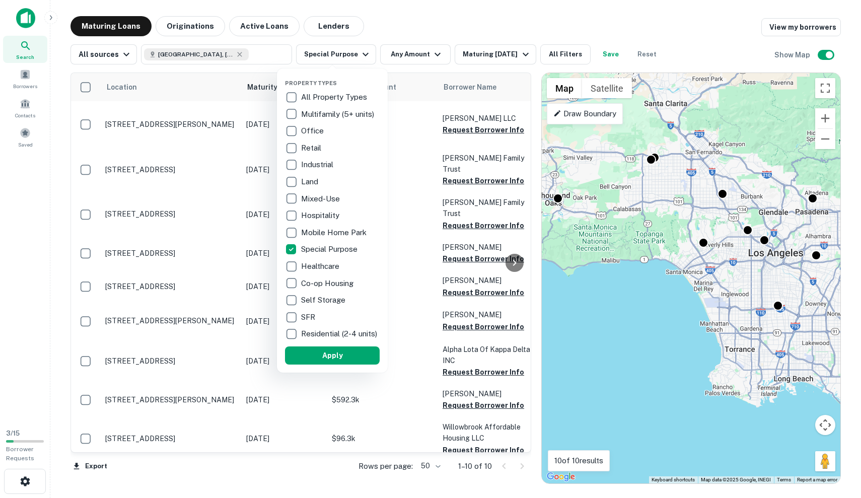
click at [313, 340] on p "Residential (2-4 units)" at bounding box center [340, 334] width 78 height 12
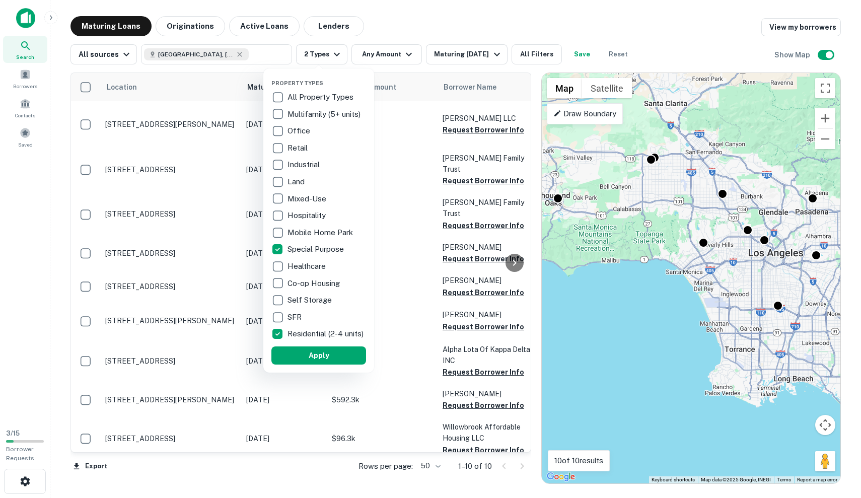
click at [310, 164] on p "Industrial" at bounding box center [304, 165] width 34 height 12
click at [304, 115] on p "Multifamily (5+ units)" at bounding box center [324, 114] width 75 height 12
click at [338, 362] on button "Apply" at bounding box center [318, 355] width 95 height 18
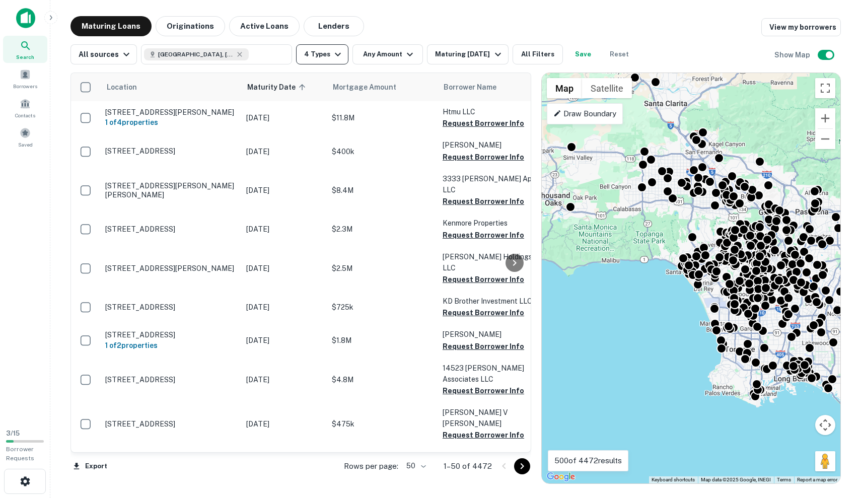
scroll to position [-1, 0]
click at [320, 60] on button "4 Types" at bounding box center [322, 54] width 52 height 20
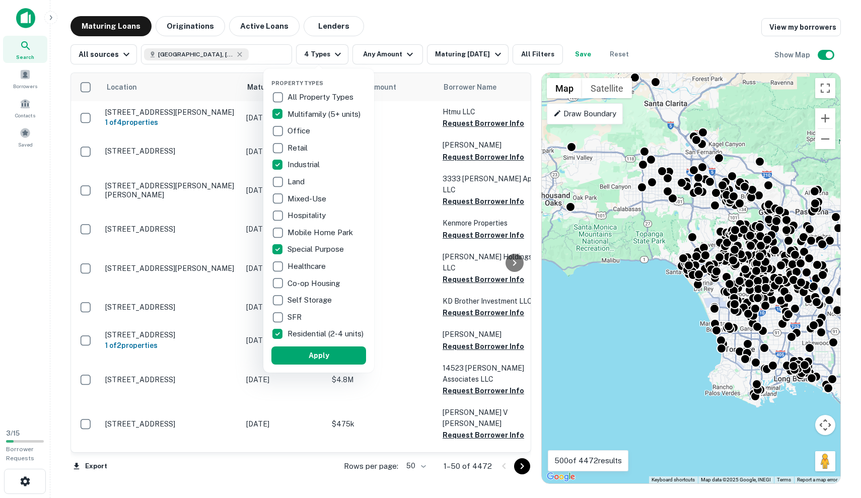
click at [529, 53] on div at bounding box center [430, 249] width 861 height 498
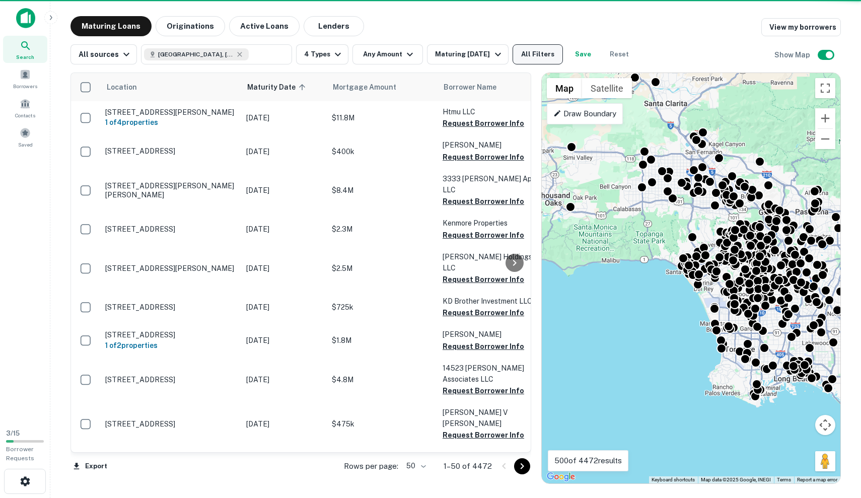
click at [535, 55] on button "All Filters" at bounding box center [537, 54] width 50 height 20
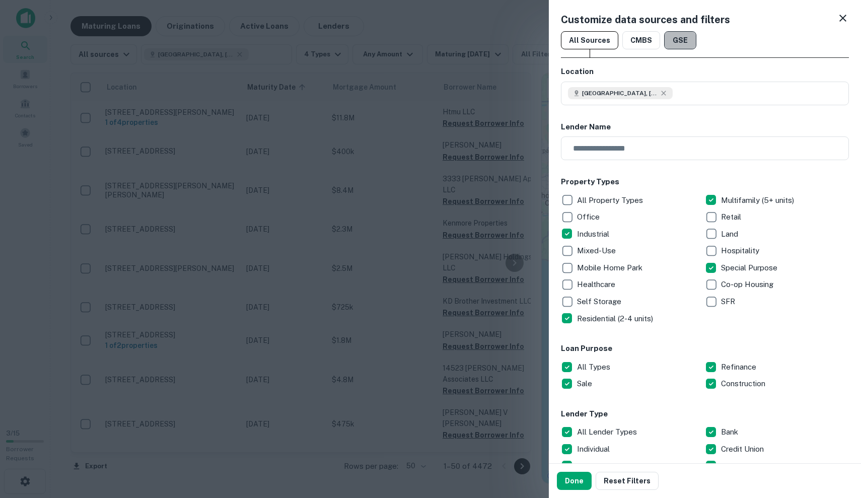
click at [672, 40] on button "GSE" at bounding box center [680, 40] width 32 height 18
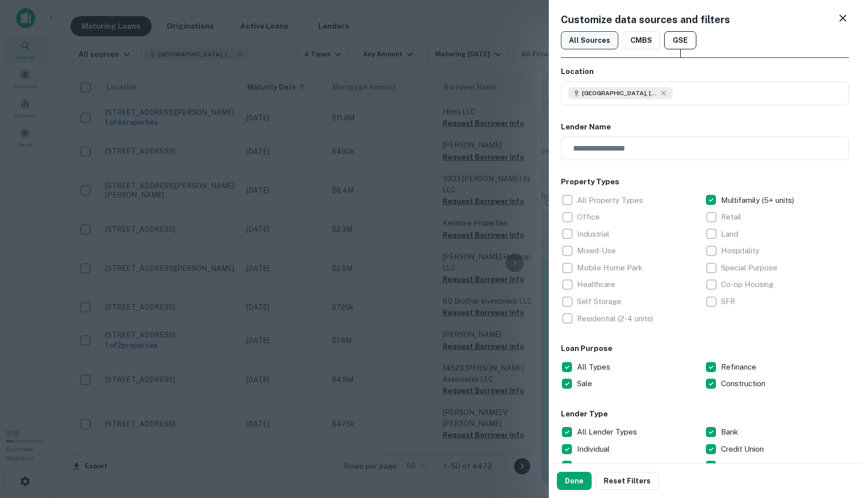
click at [601, 39] on button "All Sources" at bounding box center [589, 40] width 57 height 18
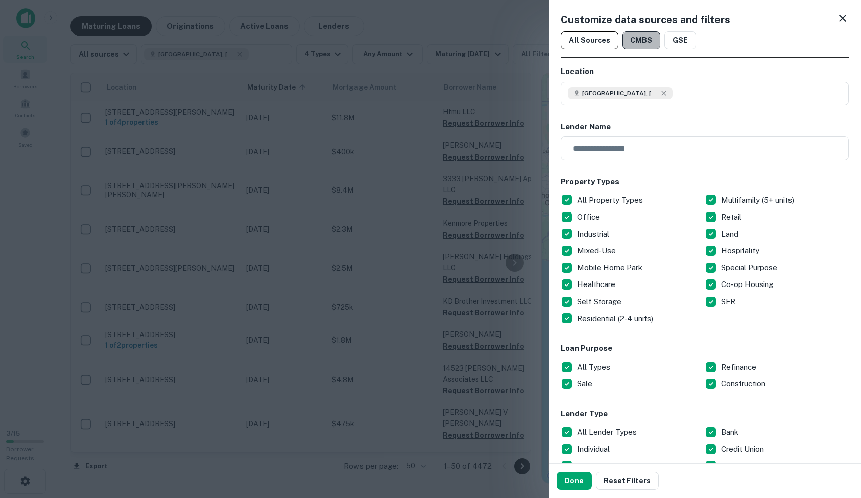
click at [652, 41] on button "CMBS" at bounding box center [641, 40] width 38 height 18
click at [596, 37] on button "All Sources" at bounding box center [589, 40] width 57 height 18
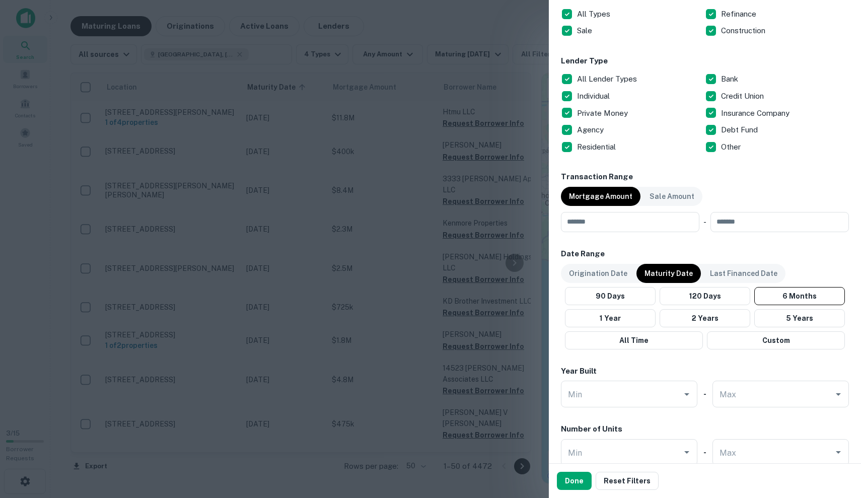
scroll to position [358, 0]
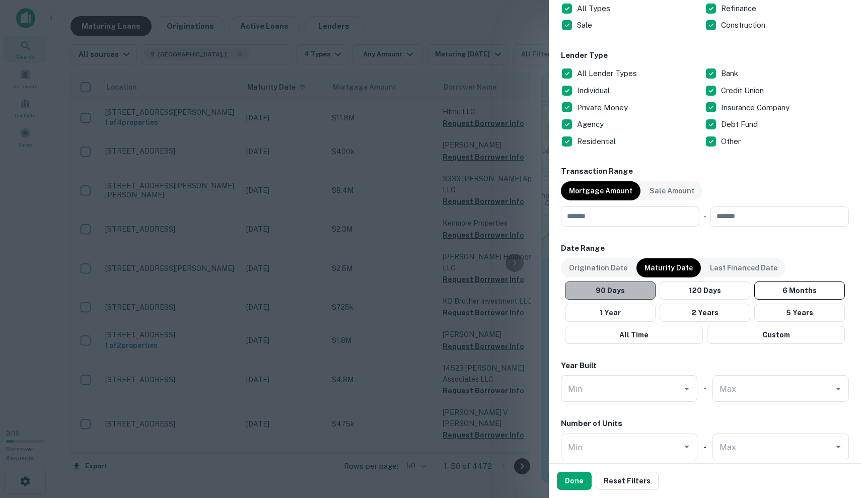
click at [624, 293] on button "90 Days" at bounding box center [610, 290] width 91 height 18
click at [652, 210] on input "number" at bounding box center [626, 216] width 131 height 20
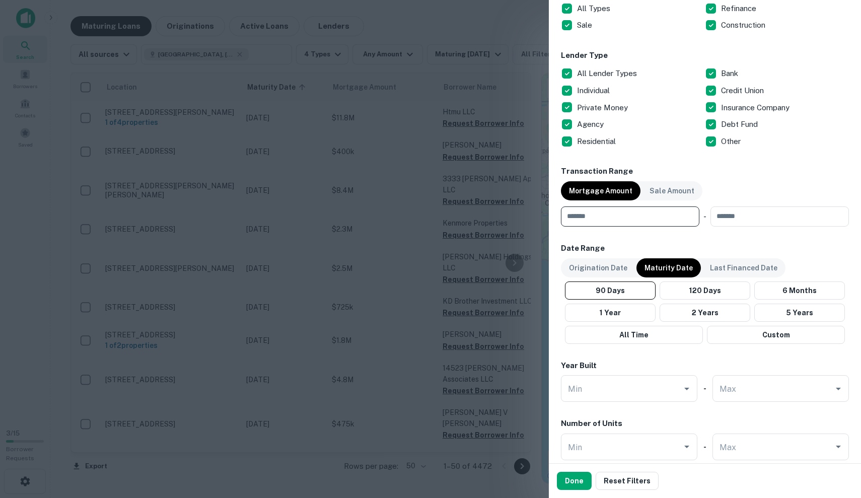
type input "*"
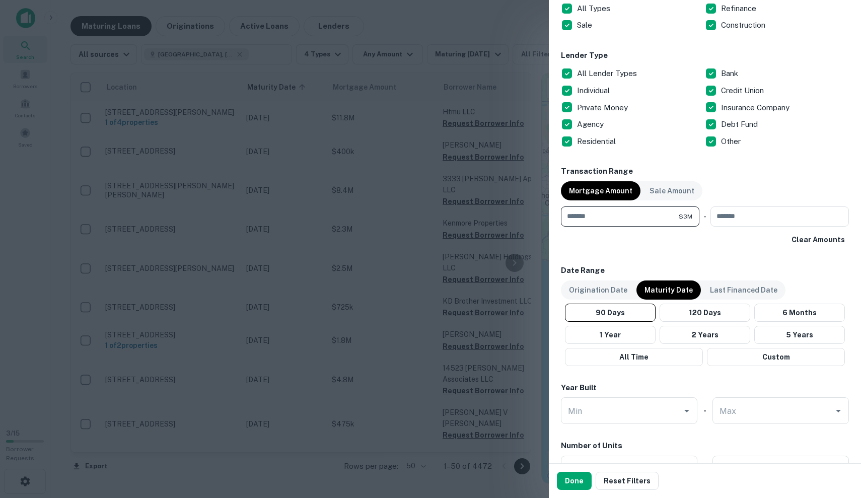
type input "*******"
click at [751, 240] on div "Clear Amounts" at bounding box center [705, 239] width 288 height 18
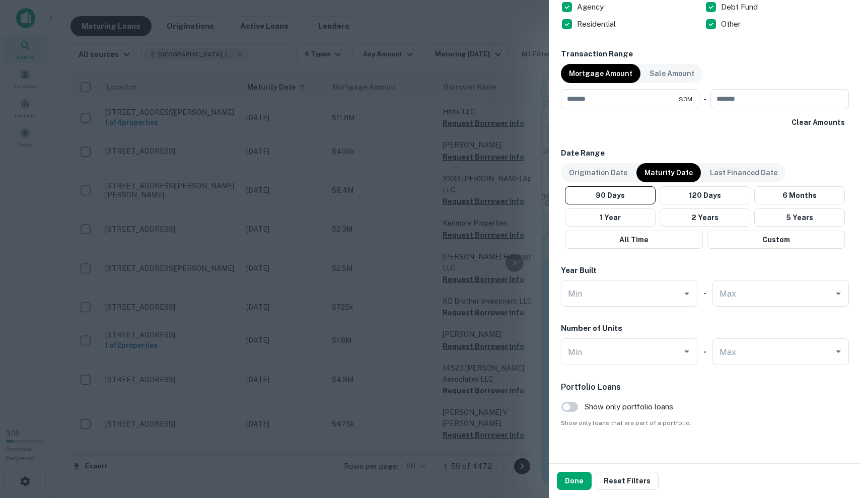
scroll to position [486, 0]
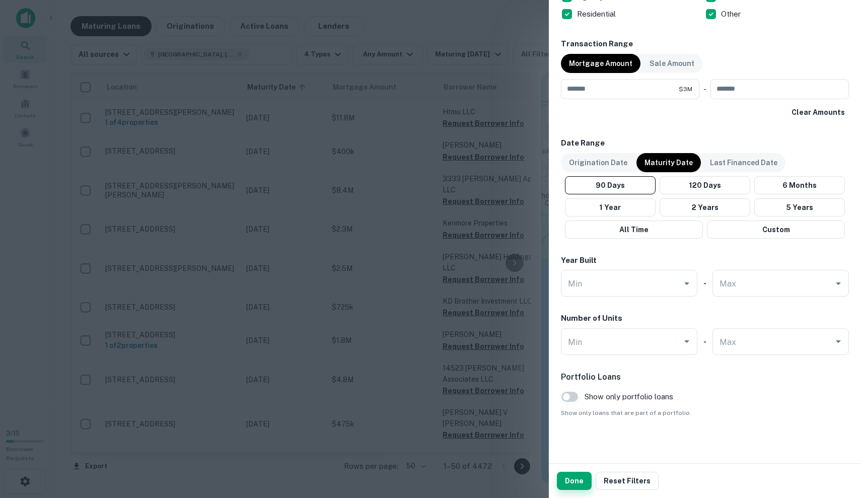
click at [574, 477] on button "Done" at bounding box center [574, 481] width 35 height 18
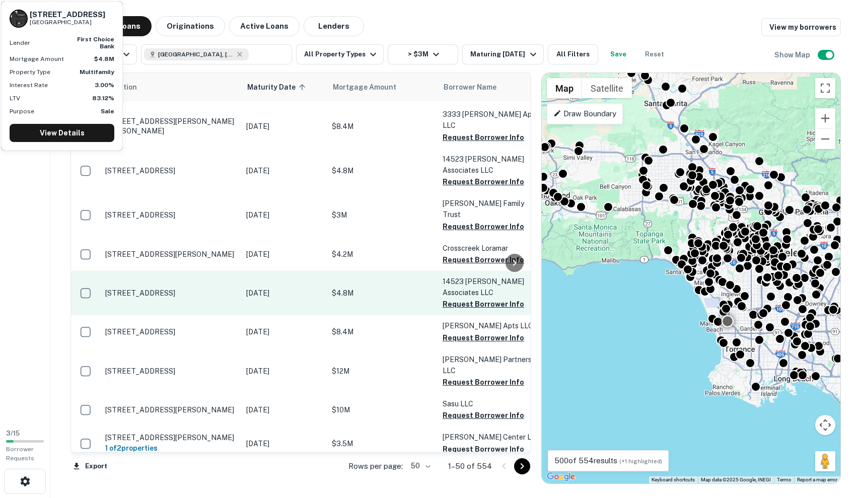
scroll to position [31, 0]
click at [233, 288] on p "[STREET_ADDRESS]" at bounding box center [170, 292] width 131 height 9
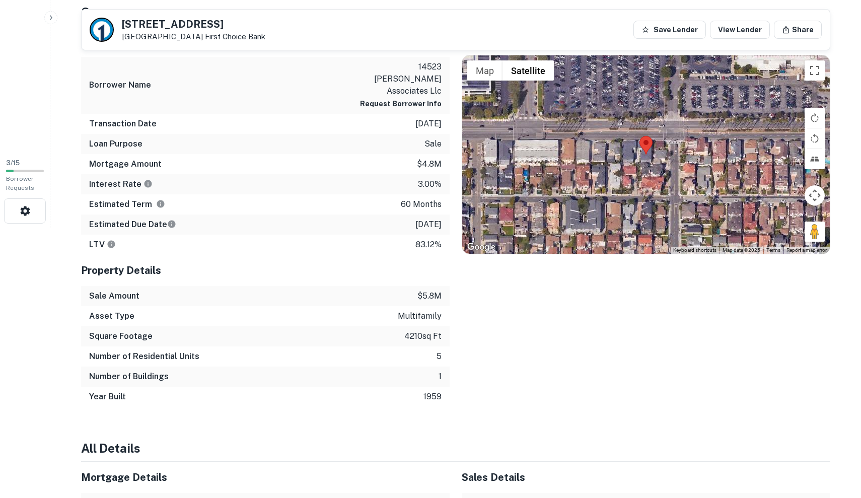
scroll to position [147, 0]
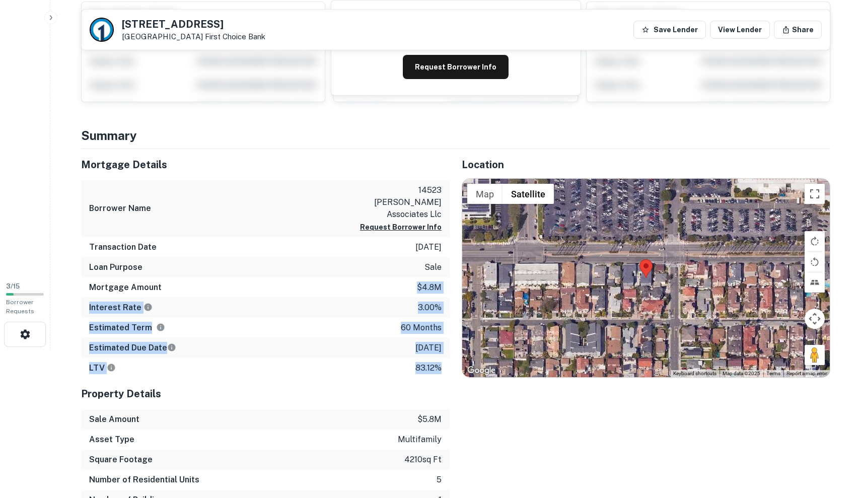
drag, startPoint x: 407, startPoint y: 277, endPoint x: 433, endPoint y: 360, distance: 87.2
click at [433, 360] on div "Mortgage Details Borrower Name 14523 [PERSON_NAME] associates llc Request Borro…" at bounding box center [265, 263] width 368 height 229
click at [433, 362] on p "83.12%" at bounding box center [428, 368] width 26 height 12
drag, startPoint x: 433, startPoint y: 360, endPoint x: 363, endPoint y: 260, distance: 122.6
click at [363, 260] on div "Mortgage Details Borrower Name 14523 [PERSON_NAME] associates llc Request Borro…" at bounding box center [265, 263] width 368 height 229
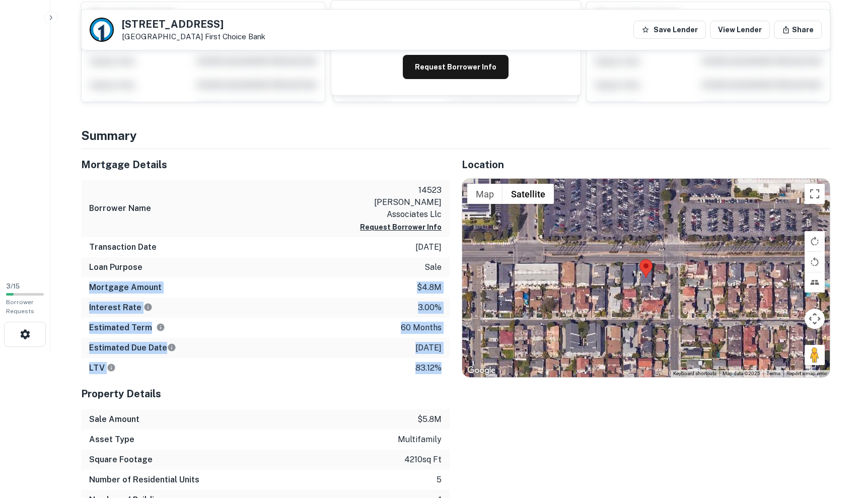
click at [363, 260] on div "Loan Purpose sale" at bounding box center [265, 267] width 368 height 20
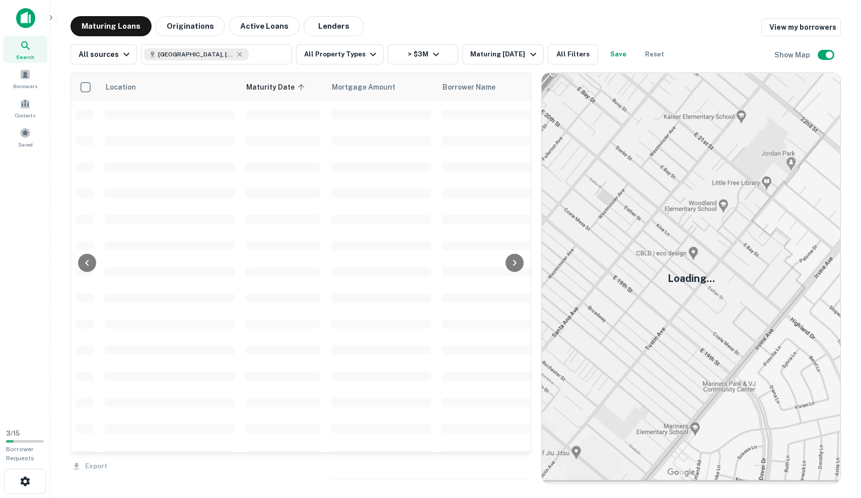
scroll to position [31, 0]
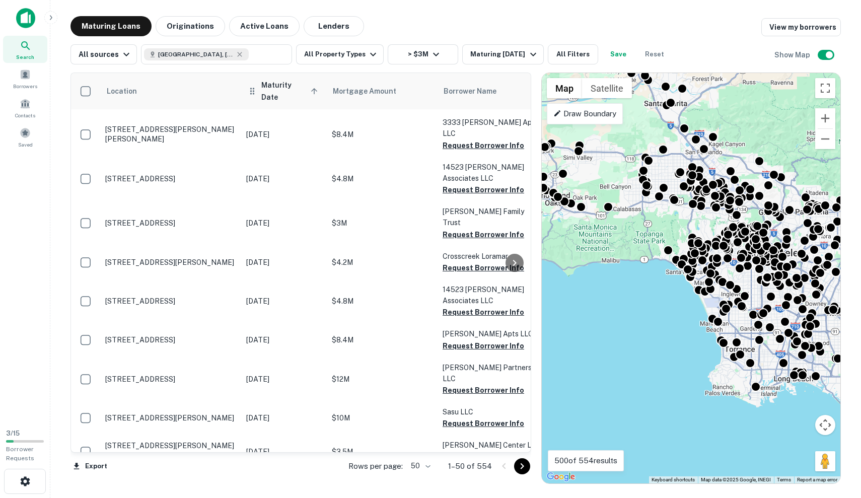
click at [296, 93] on th "Maturity Date sorted ascending" at bounding box center [284, 91] width 86 height 36
click at [310, 88] on icon at bounding box center [314, 91] width 9 height 9
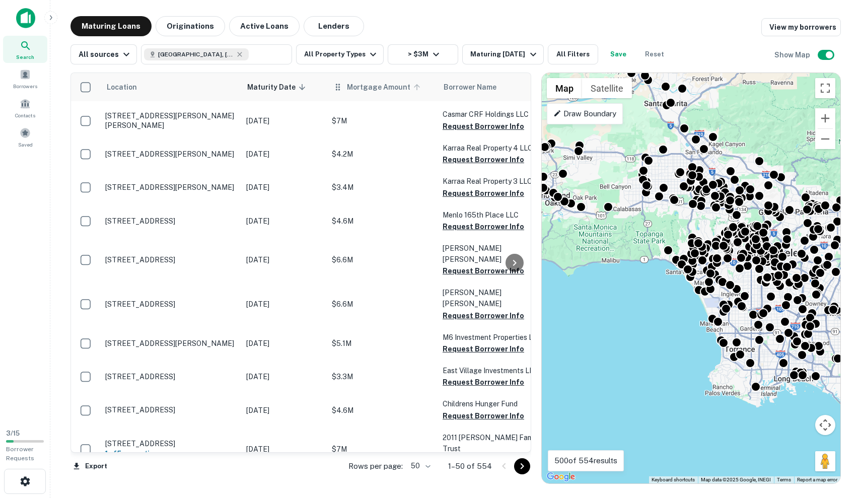
click at [392, 90] on span "Mortgage Amount" at bounding box center [385, 87] width 76 height 12
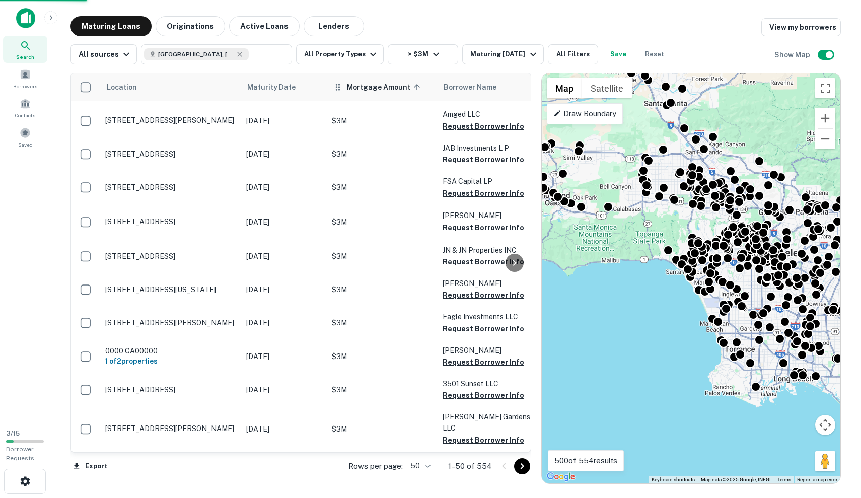
click at [398, 91] on span "Mortgage Amount sorted ascending" at bounding box center [385, 87] width 76 height 12
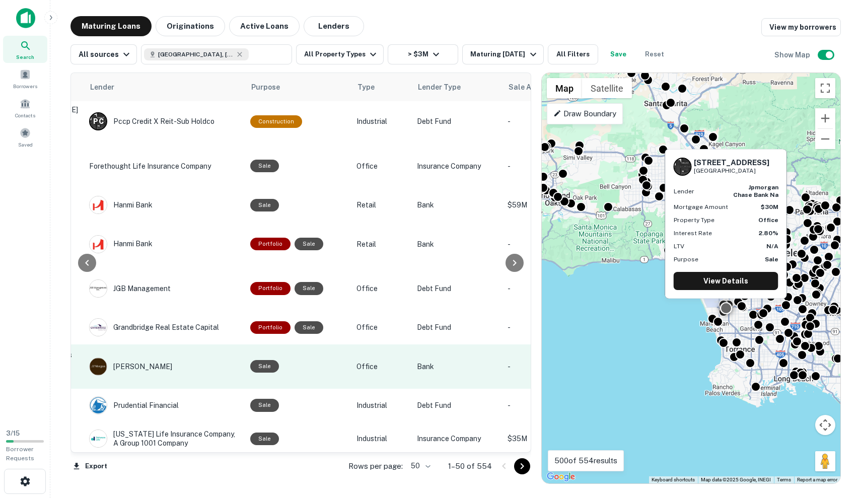
scroll to position [1474, 467]
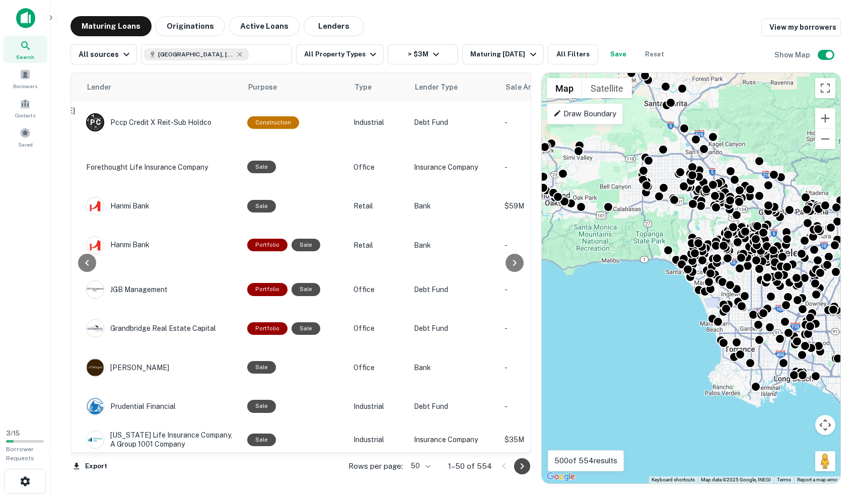
click at [519, 468] on icon "Go to next page" at bounding box center [522, 466] width 12 height 12
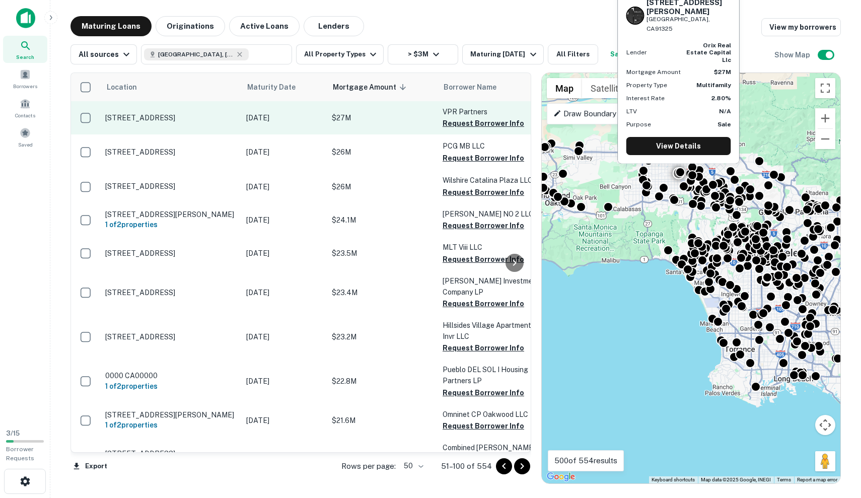
click at [234, 114] on p "[STREET_ADDRESS]" at bounding box center [170, 117] width 131 height 9
